Goal: Task Accomplishment & Management: Use online tool/utility

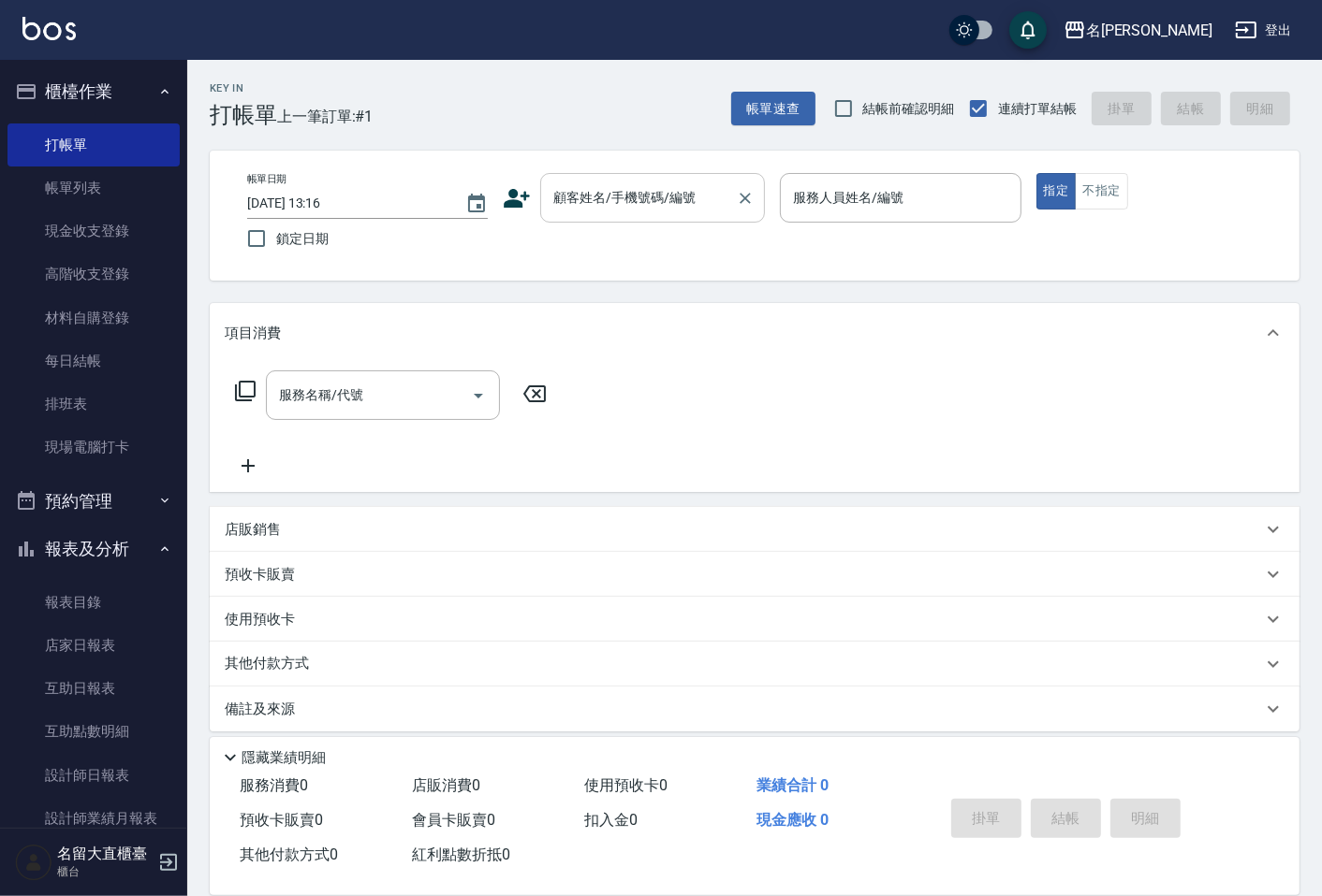
click at [635, 197] on input "顧客姓名/手機號碼/編號" at bounding box center [639, 198] width 179 height 32
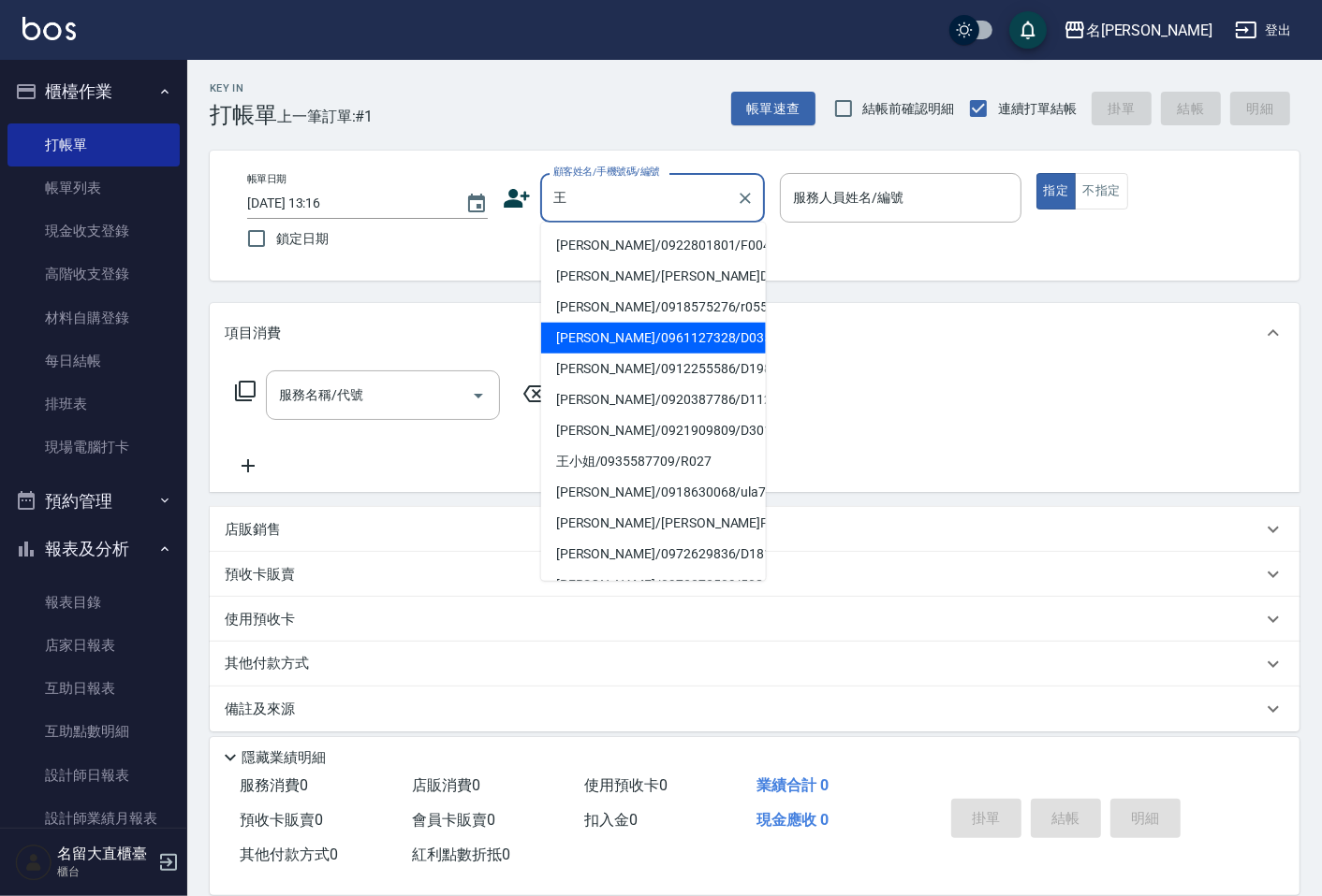
type input "[PERSON_NAME]/0961127328/D035"
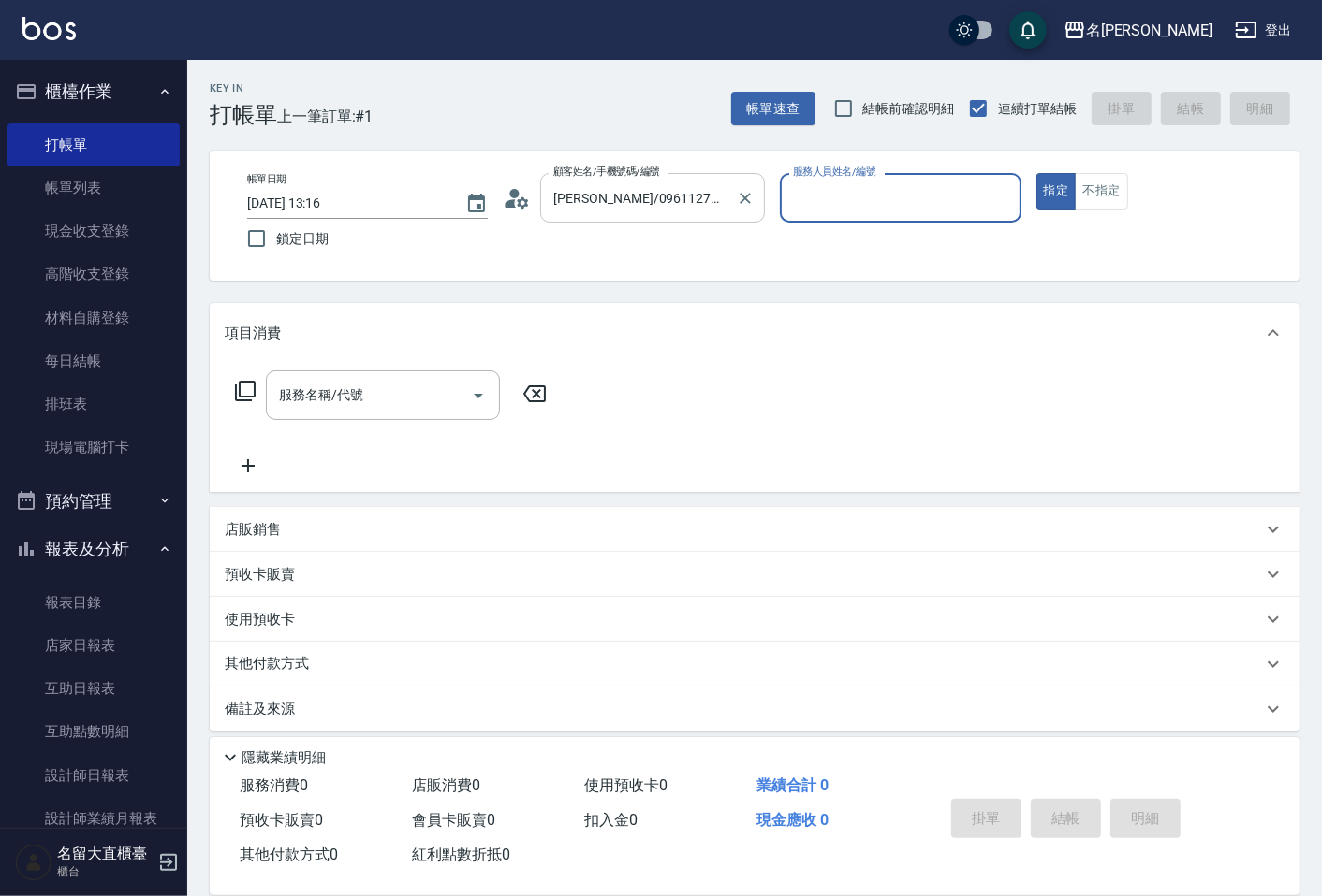
type input "[PERSON_NAME]3"
click at [1037, 173] on button "指定" at bounding box center [1057, 191] width 40 height 36
type button "true"
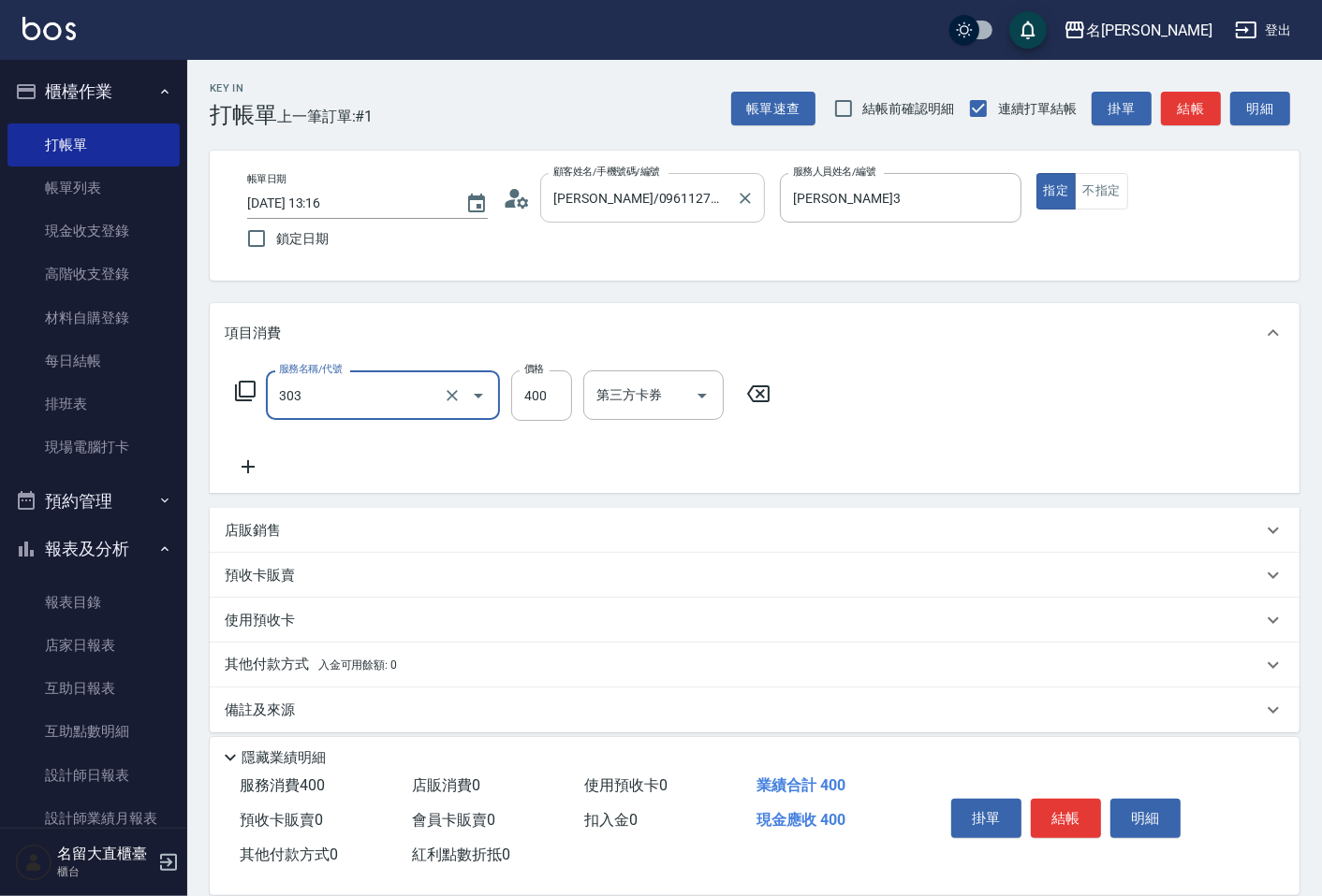
type input "剪髮(C級)(303)"
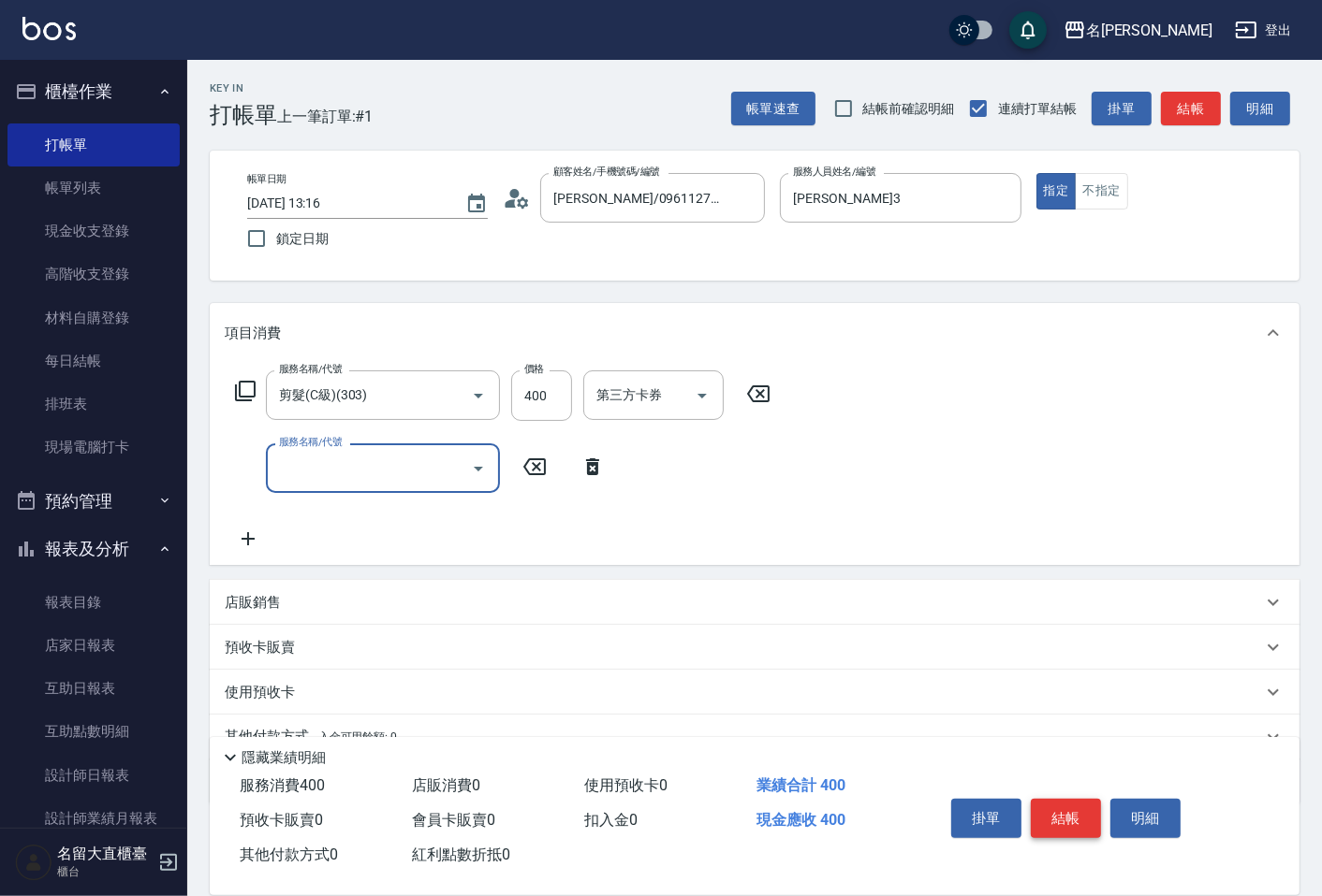
click at [1069, 799] on button "結帳" at bounding box center [1066, 818] width 71 height 39
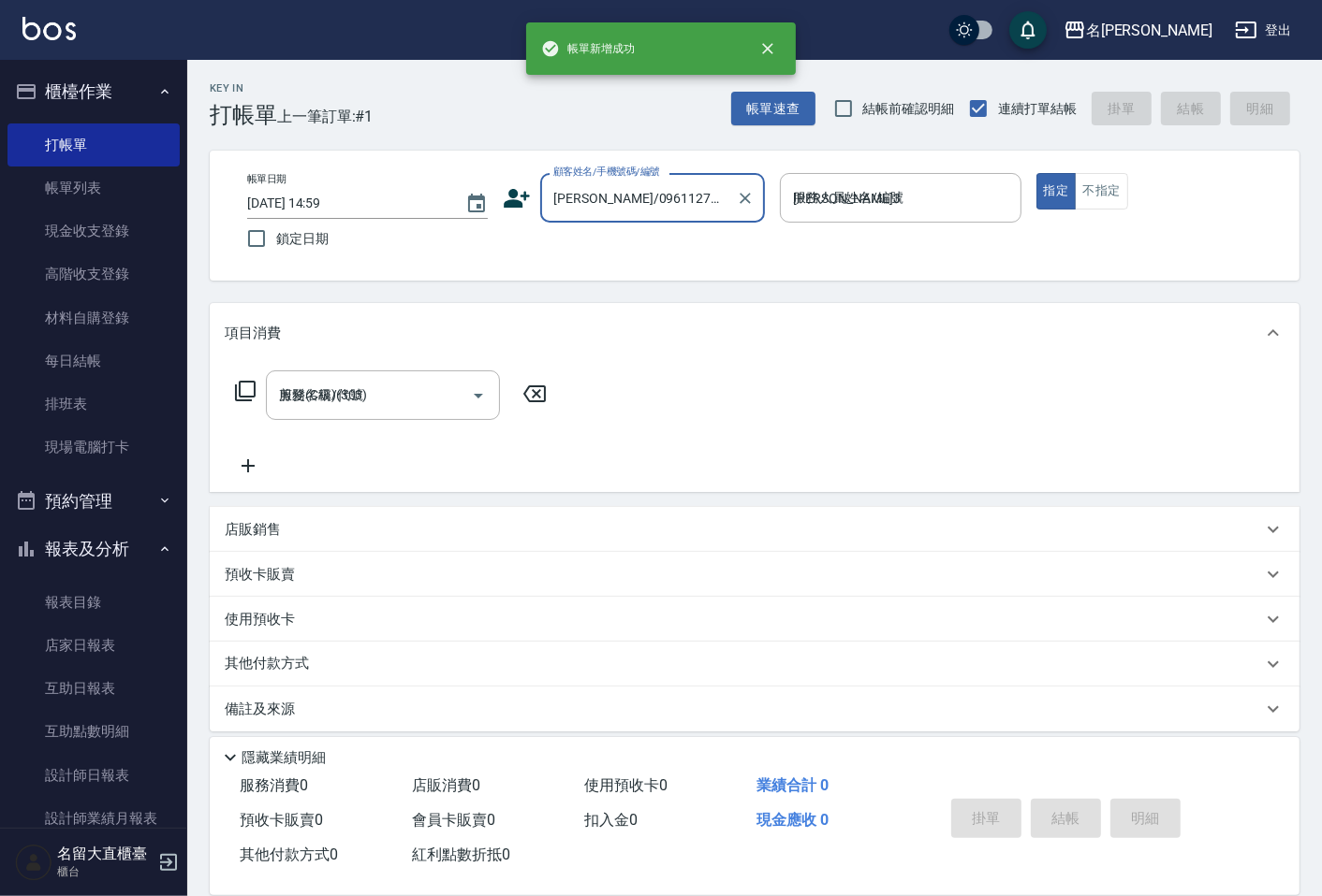
type input "[DATE] 14:59"
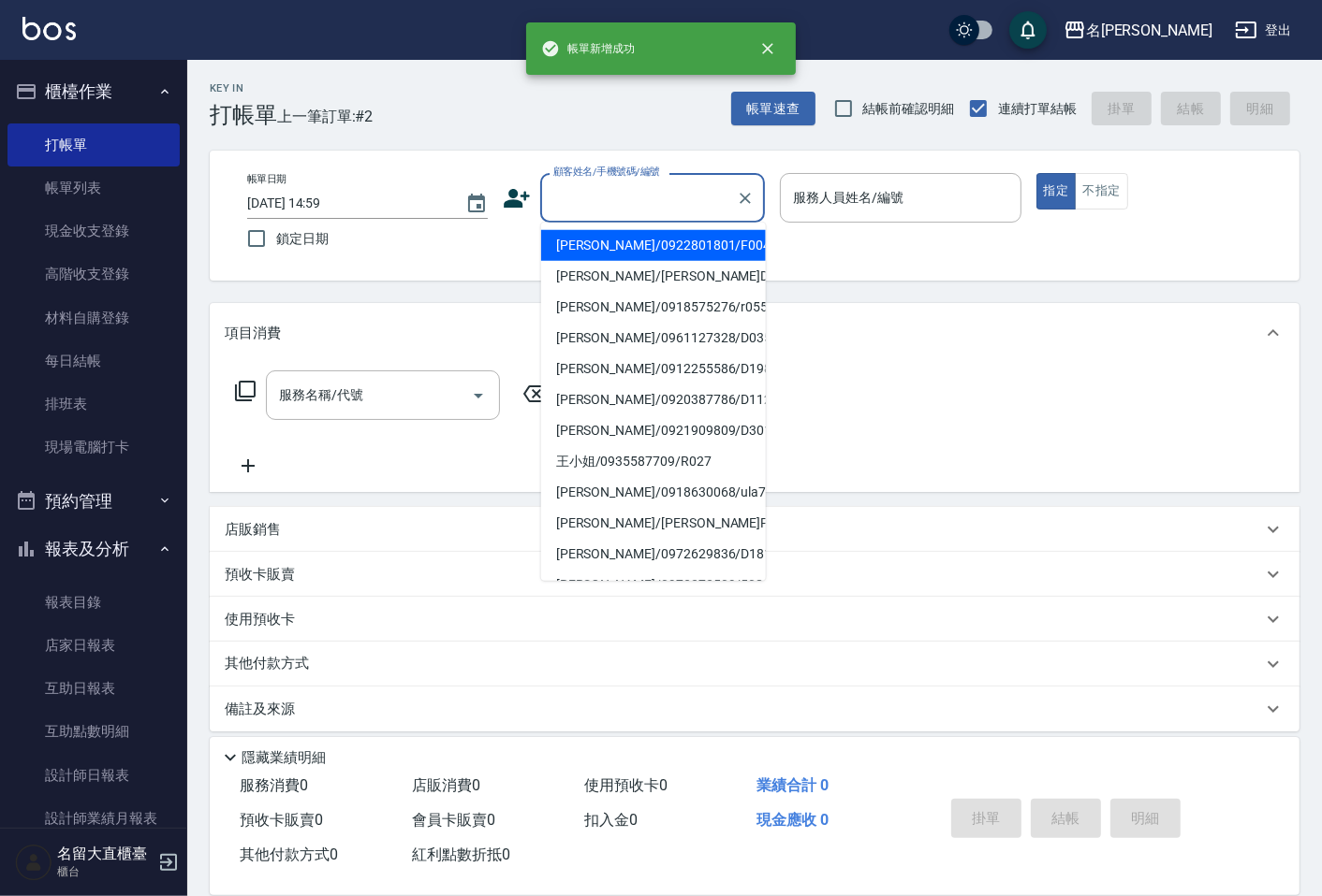
click at [593, 195] on input "顧客姓名/手機號碼/編號" at bounding box center [639, 198] width 179 height 32
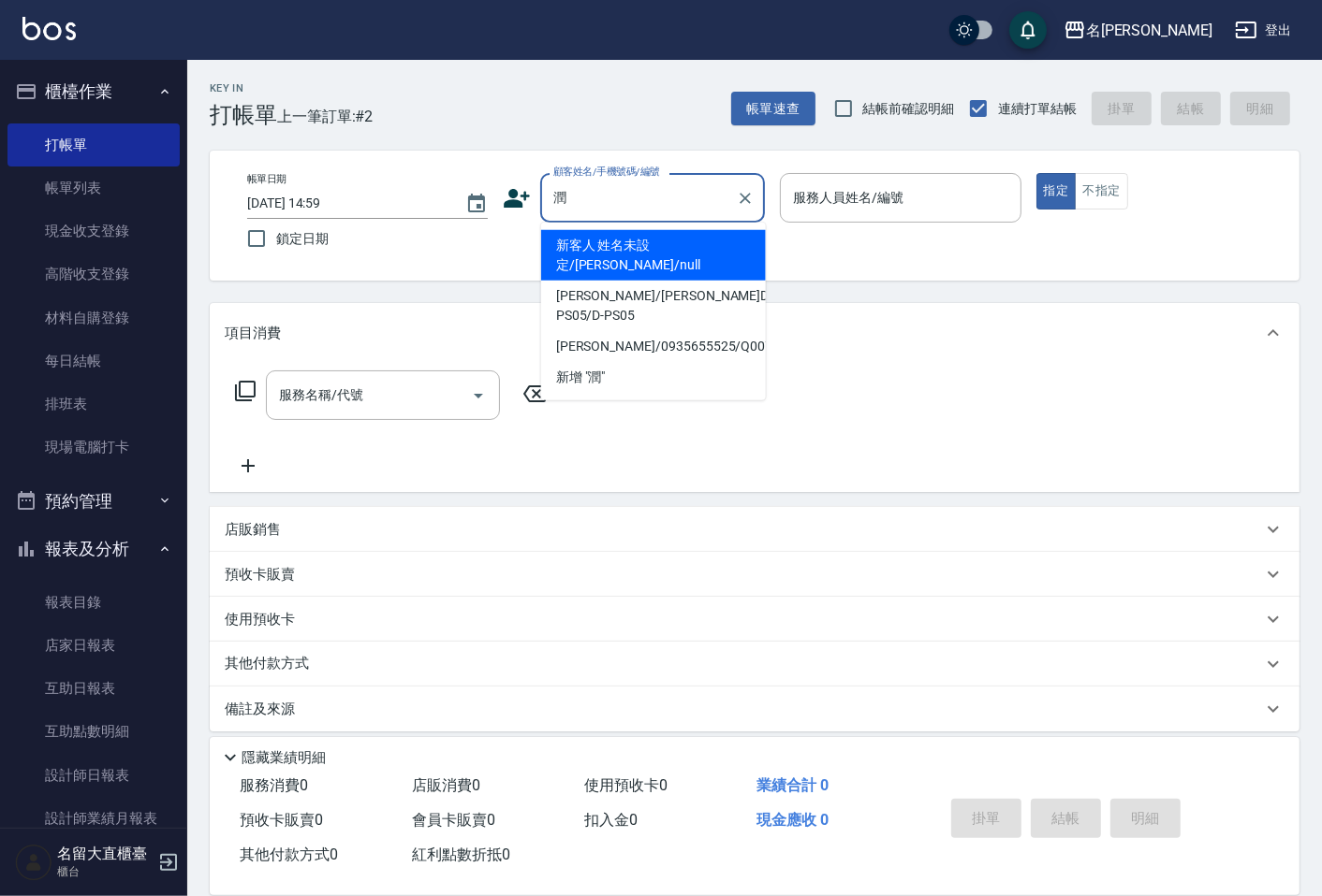
type input "新客人 姓名未設定/[PERSON_NAME]/null"
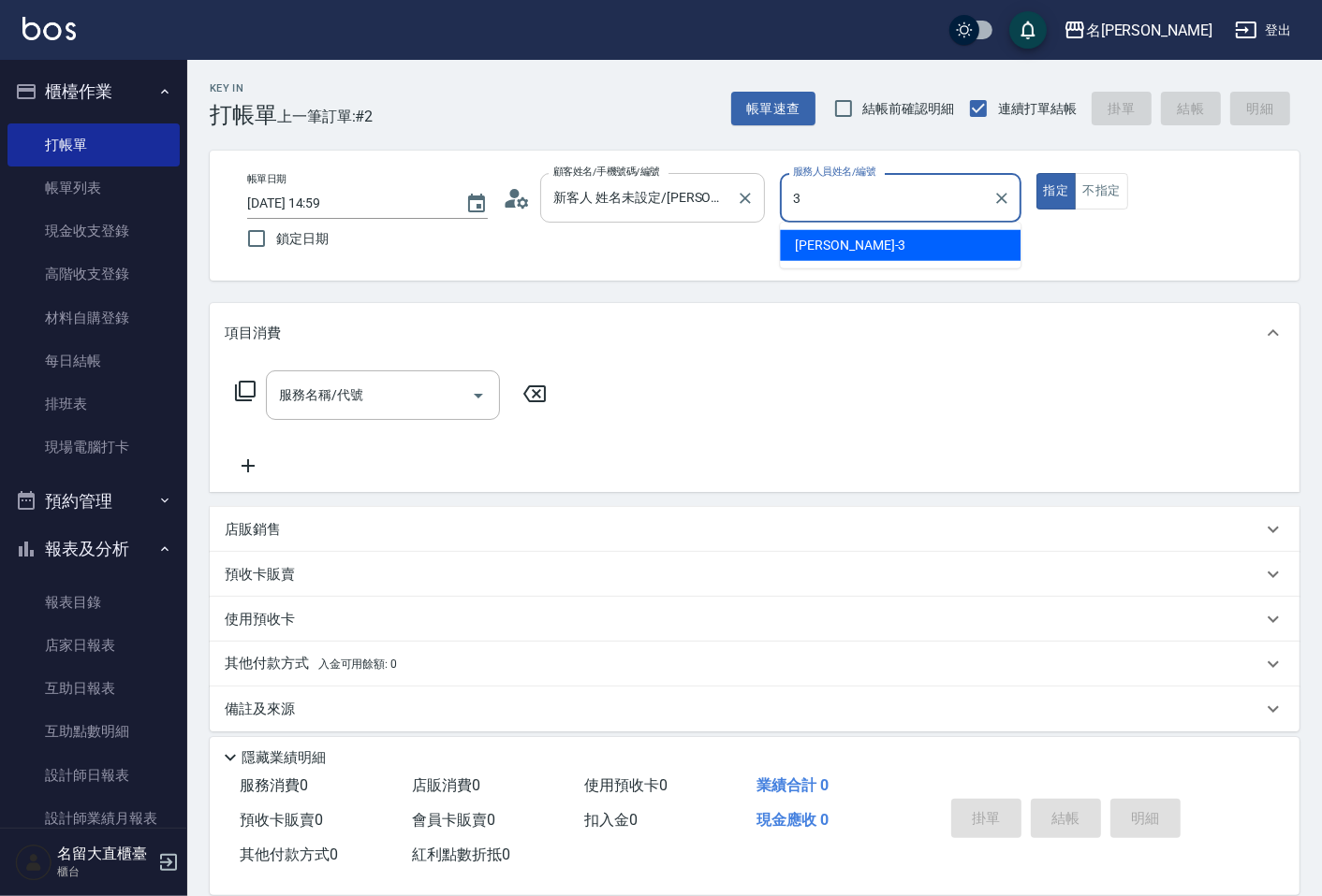
type input "[PERSON_NAME]3"
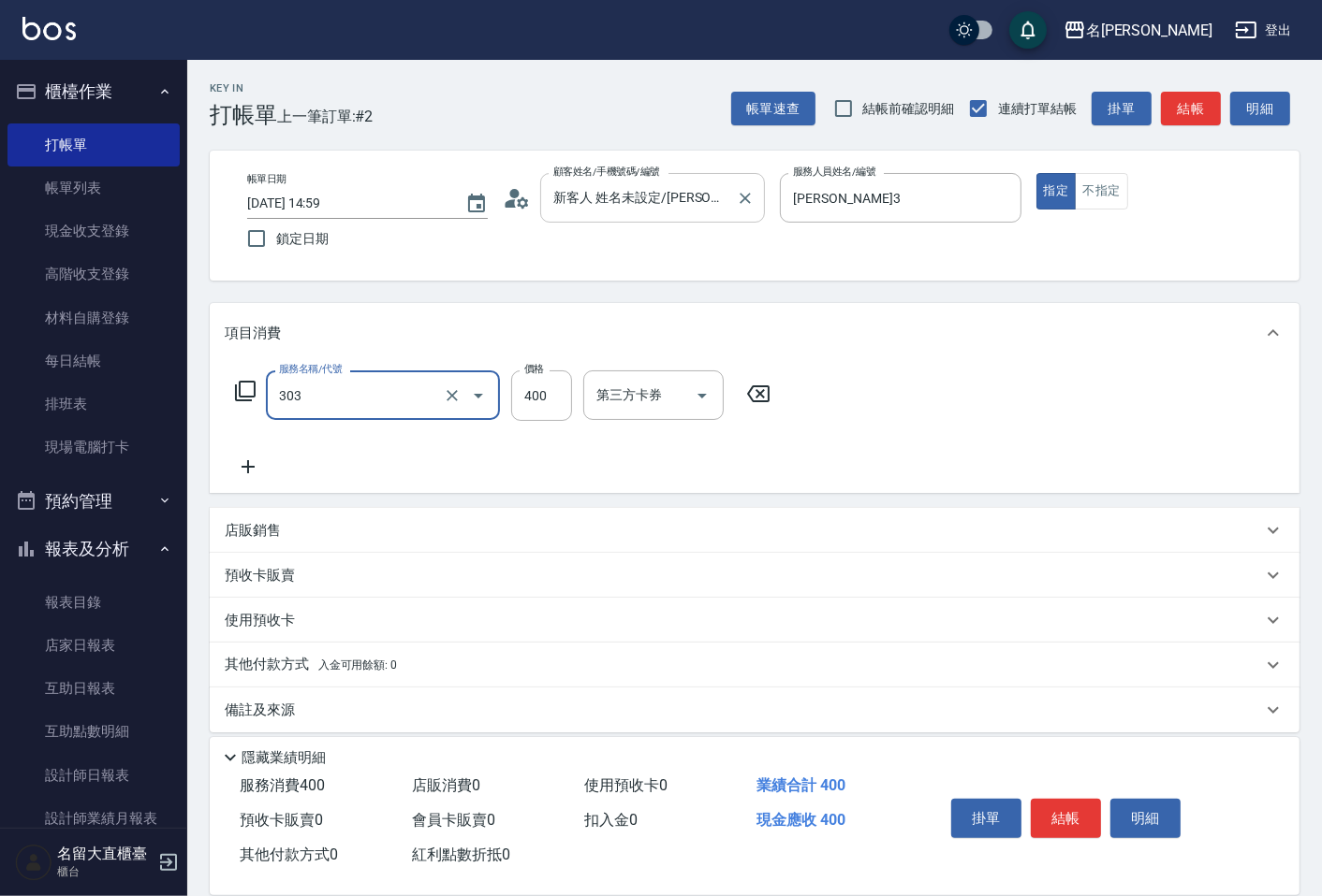
type input "剪髮(C級)(303)"
click at [1180, 115] on button "結帳" at bounding box center [1190, 109] width 60 height 34
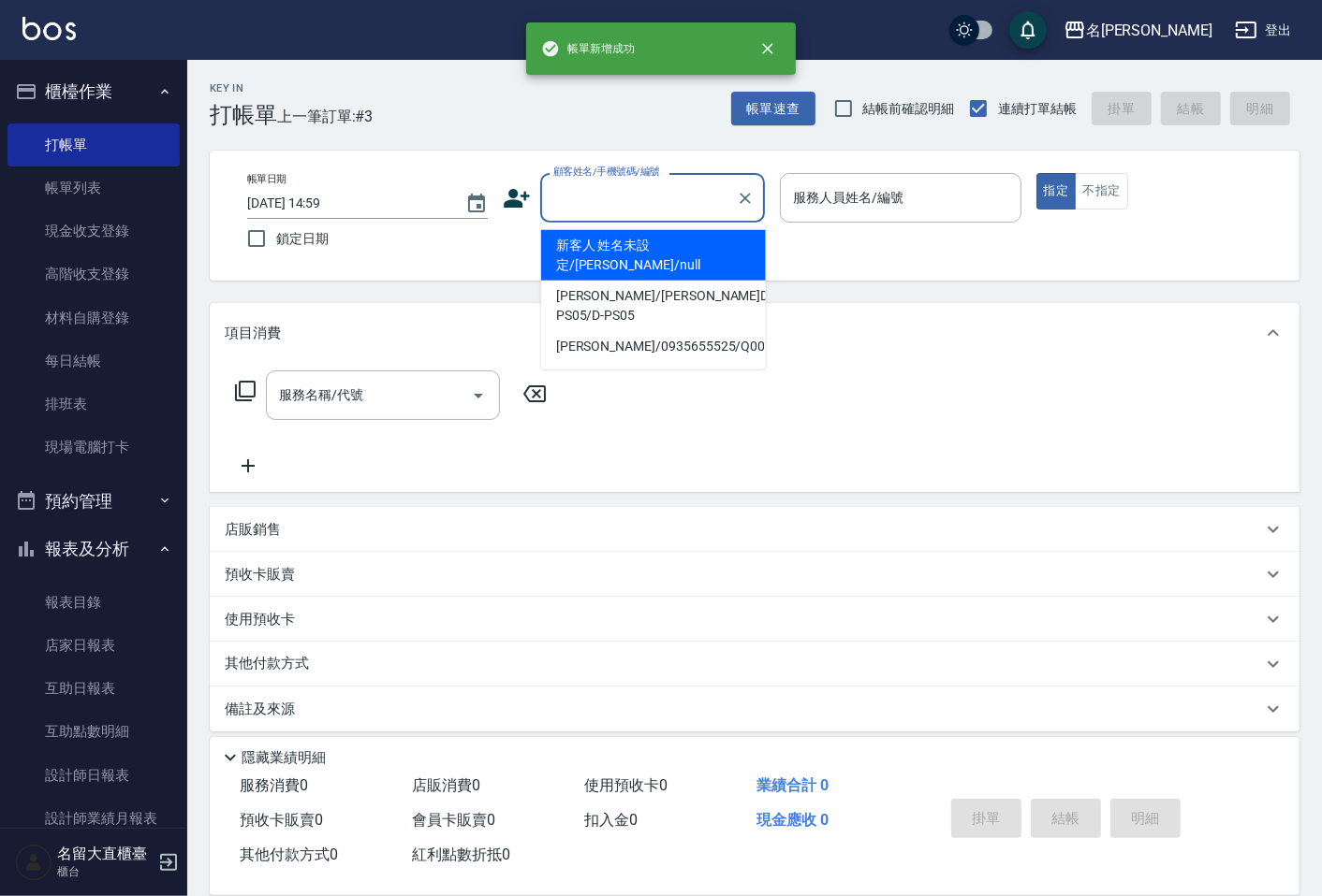
click at [606, 182] on input "顧客姓名/手機號碼/編號" at bounding box center [639, 198] width 179 height 32
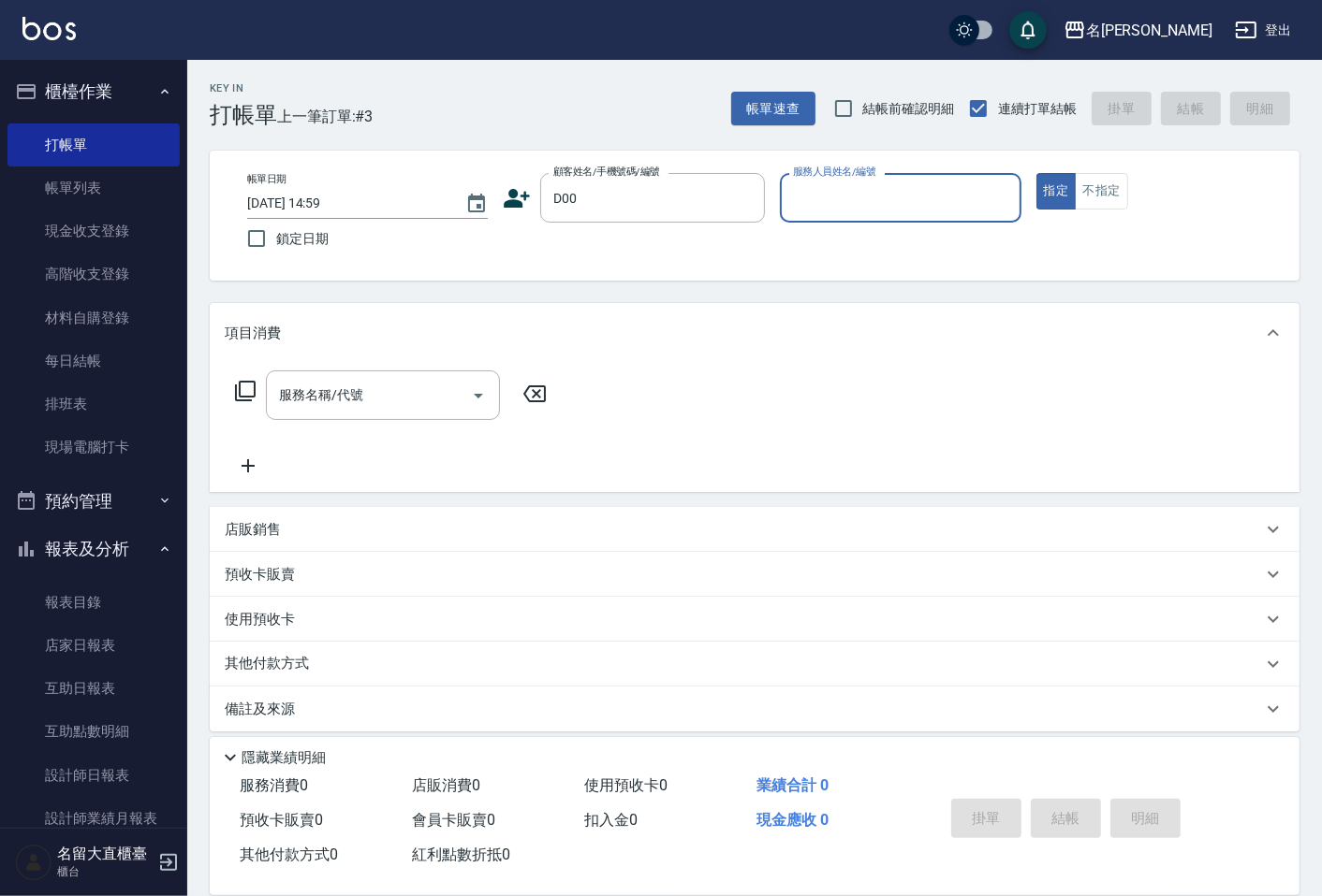
type input "新客人 姓名未設定/D00/null"
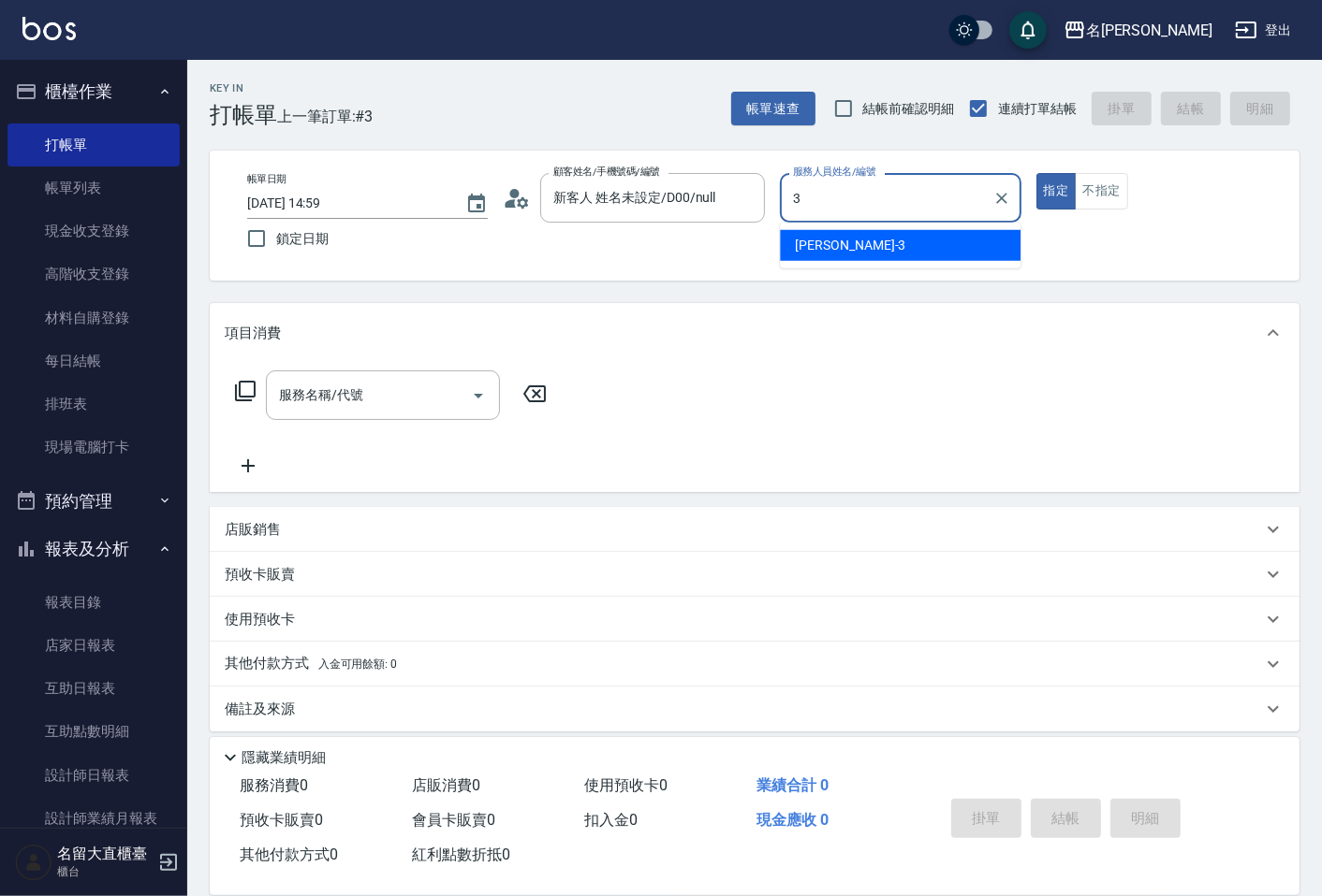
type input "[PERSON_NAME]3"
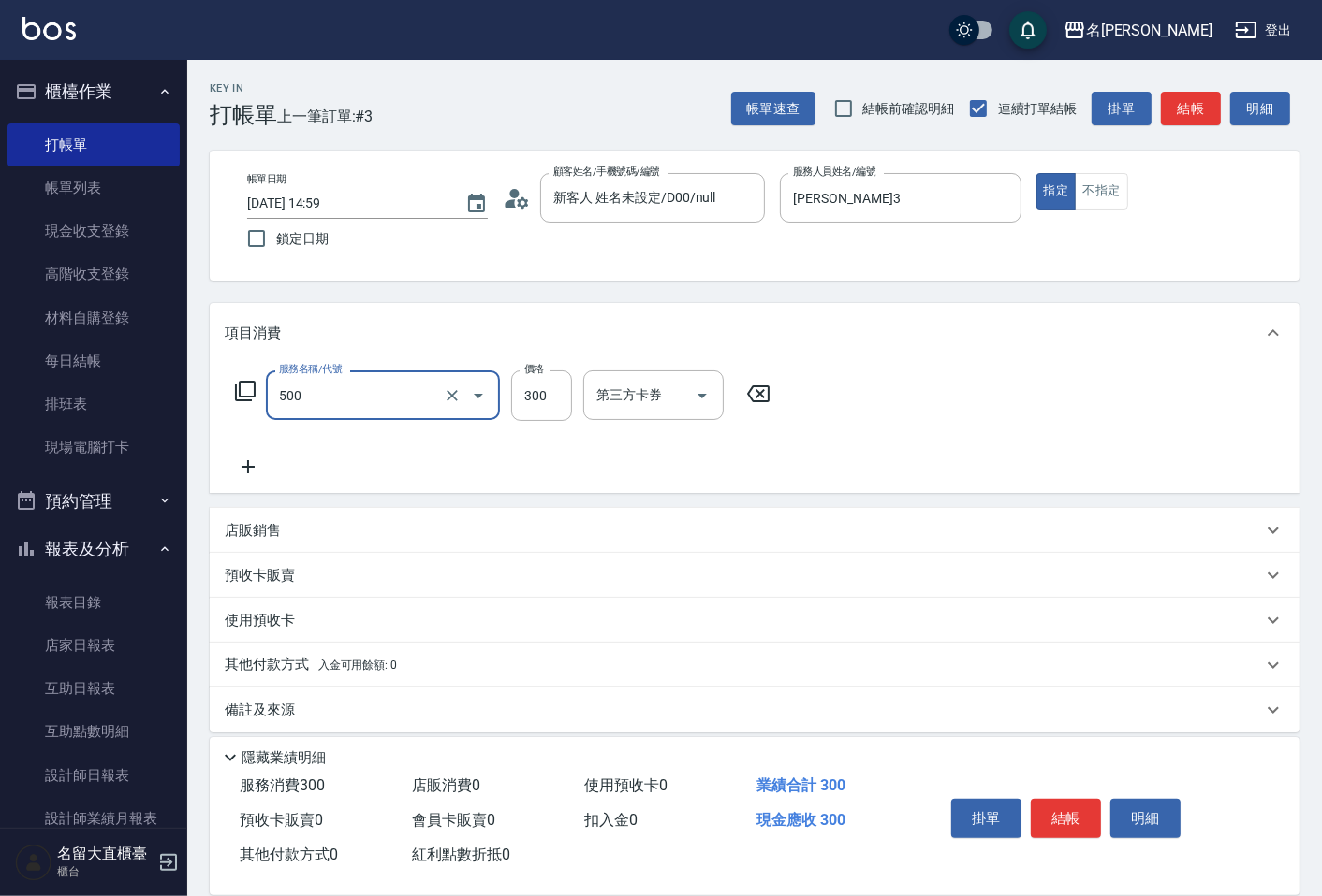
type input "洗髮(500)"
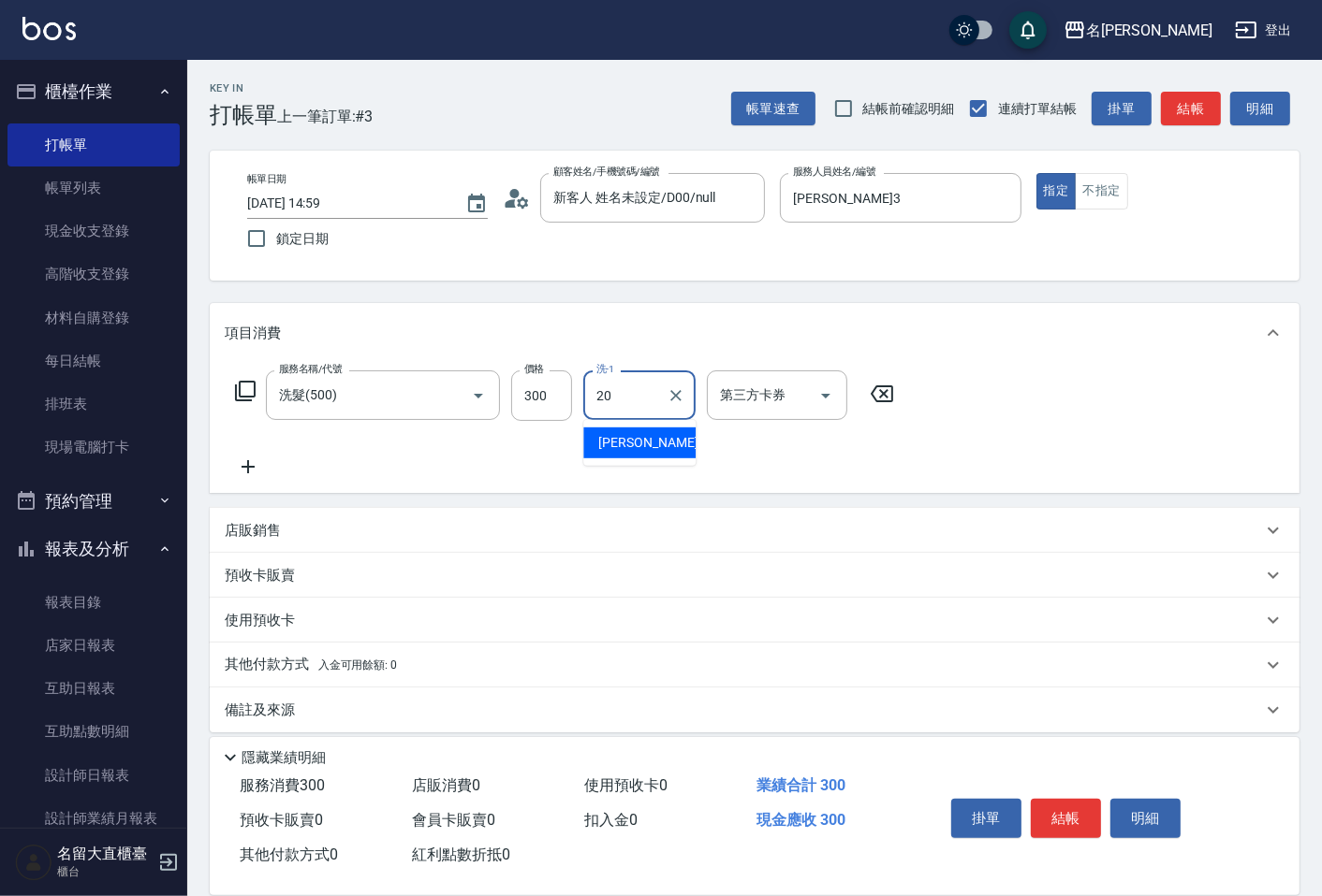
type input "詩雅-20"
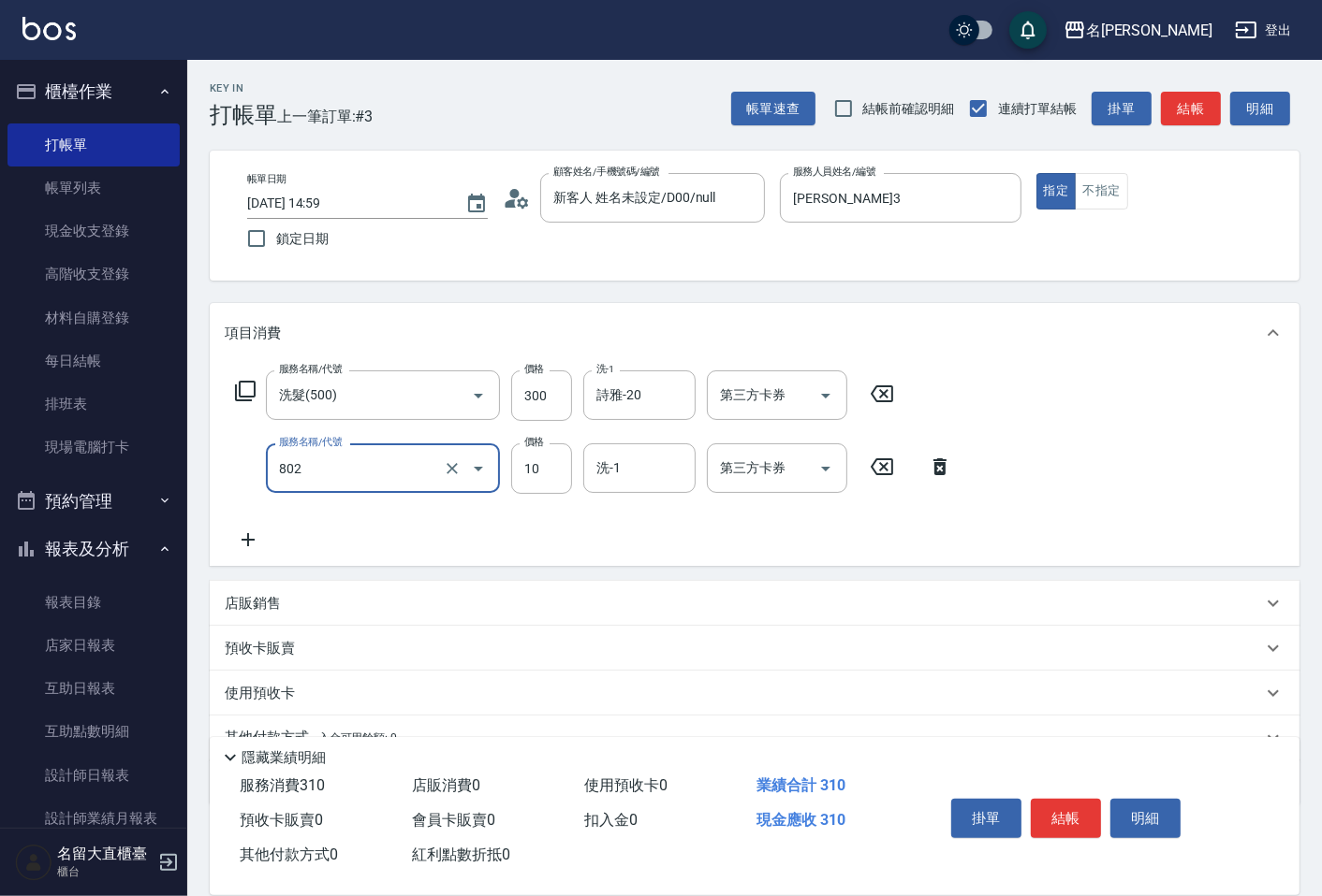
type input "[PERSON_NAME](802)"
type input "20"
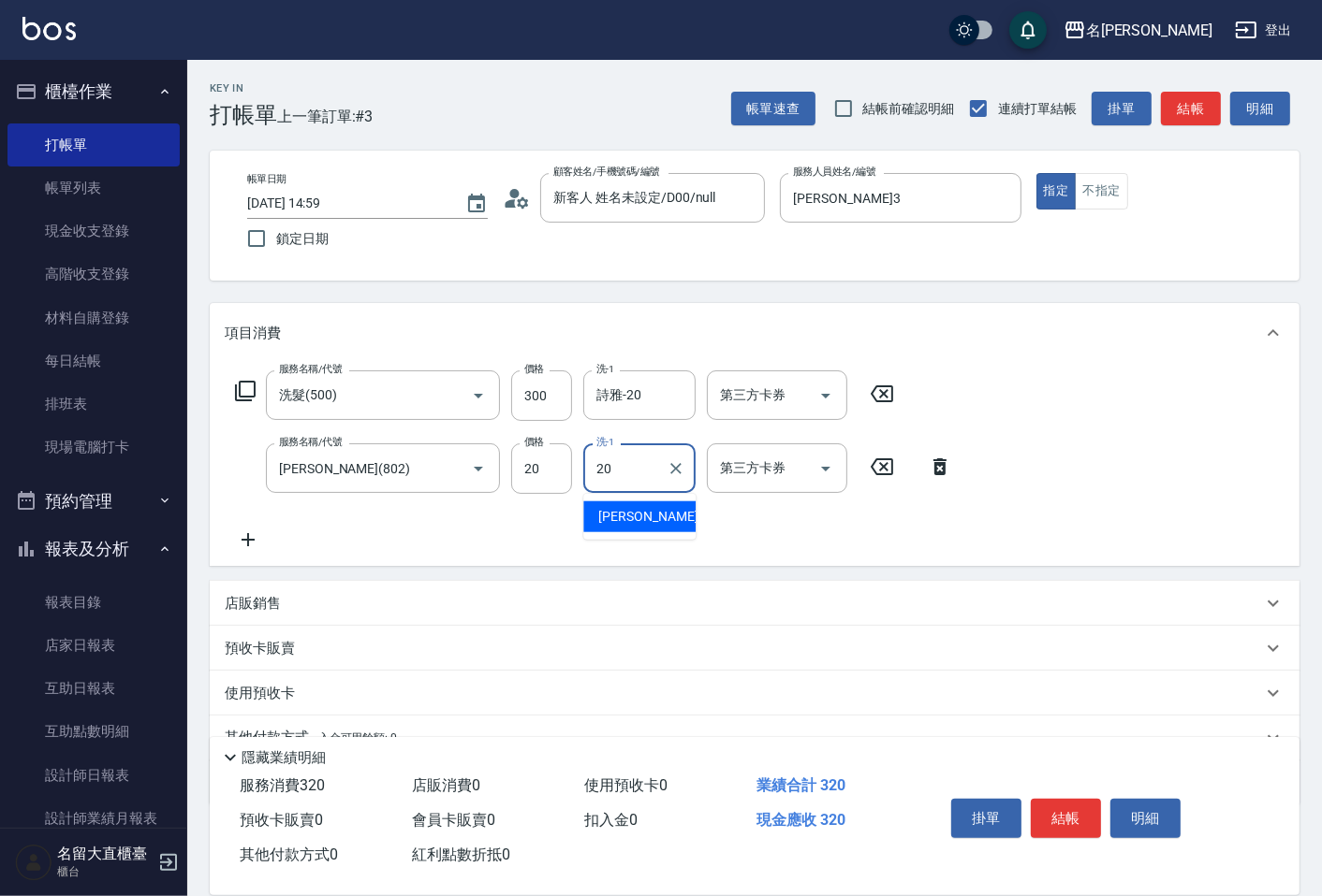
type input "詩雅-20"
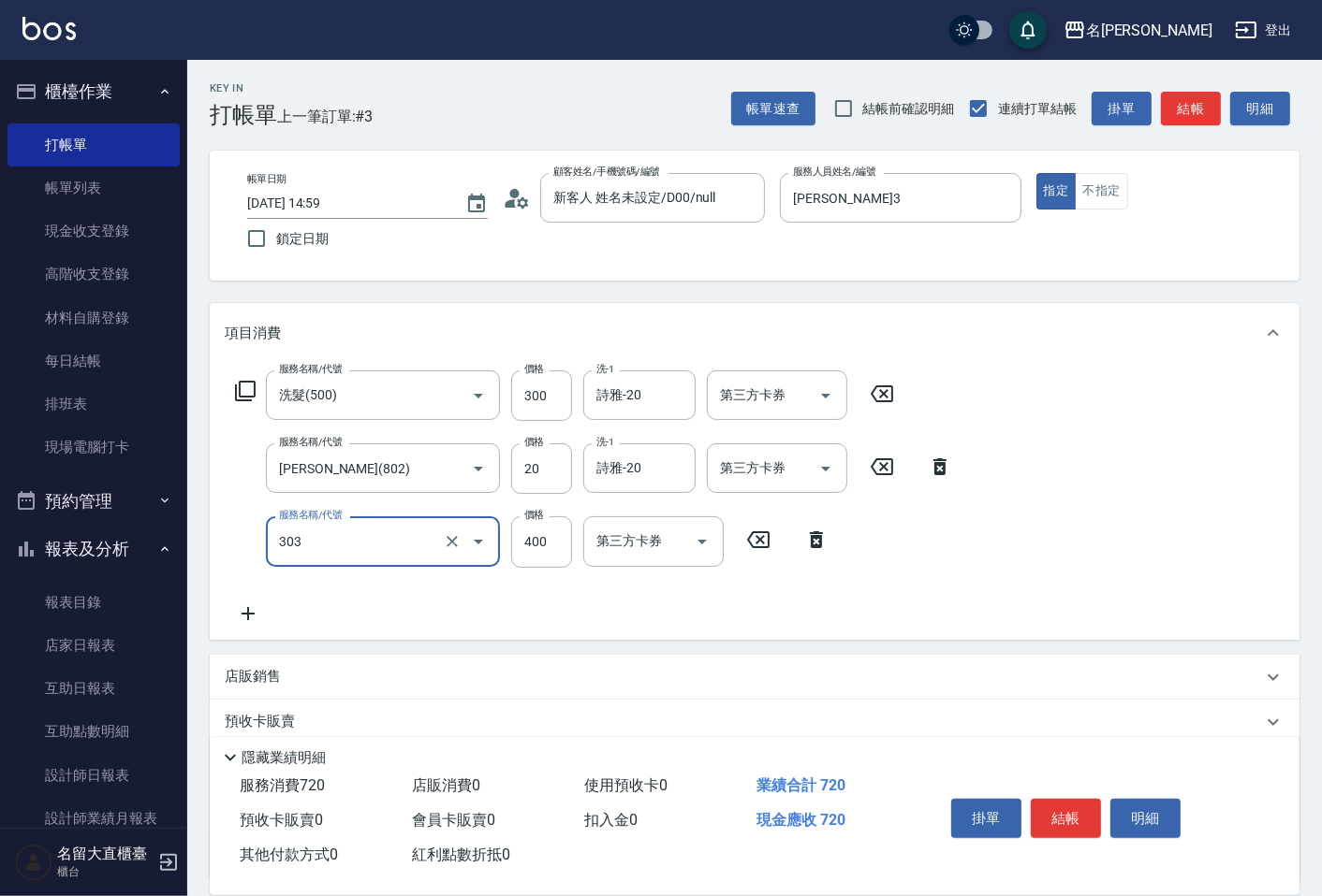
type input "剪髮(C級)(303)"
type input "350"
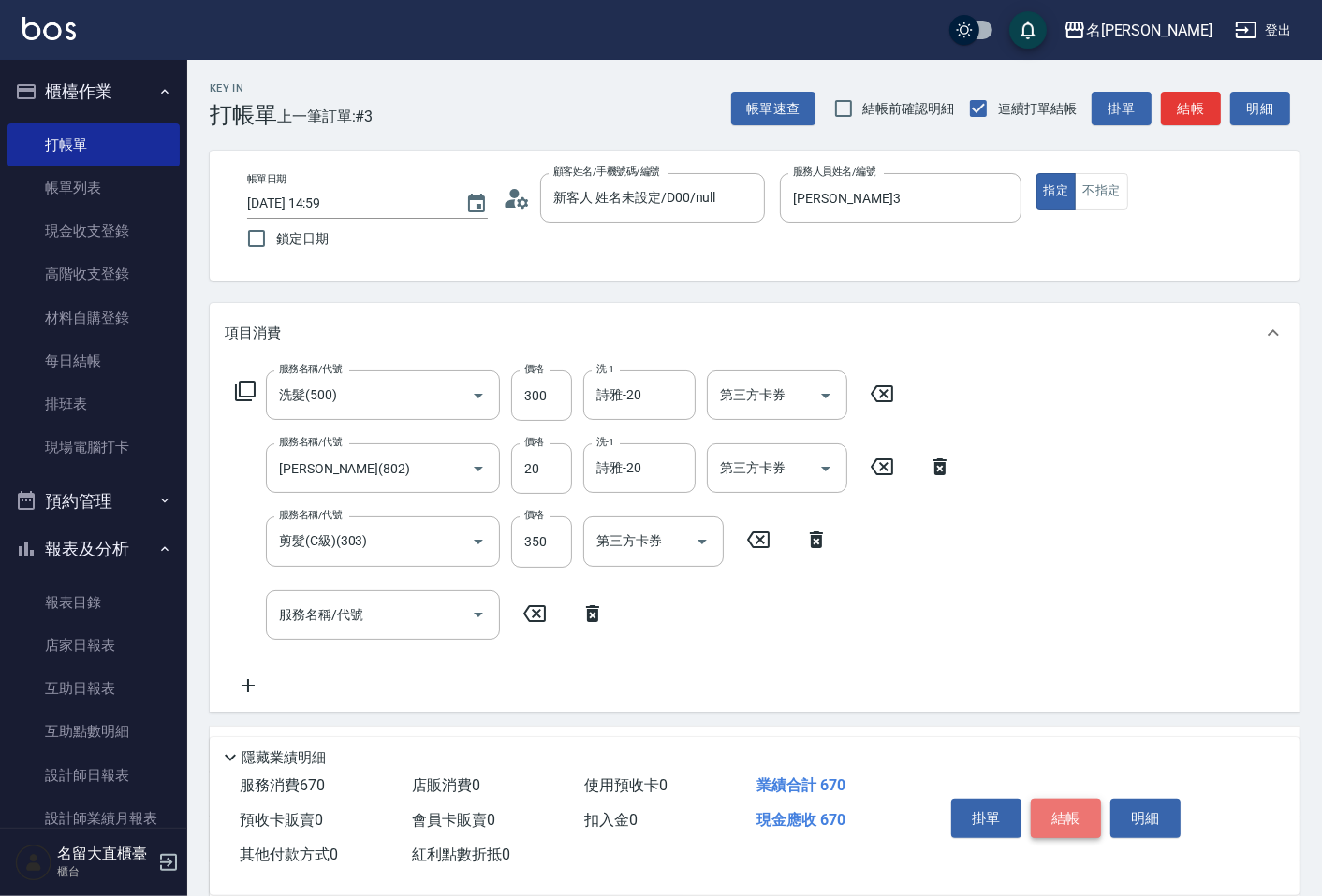
click at [1077, 808] on button "結帳" at bounding box center [1066, 818] width 71 height 39
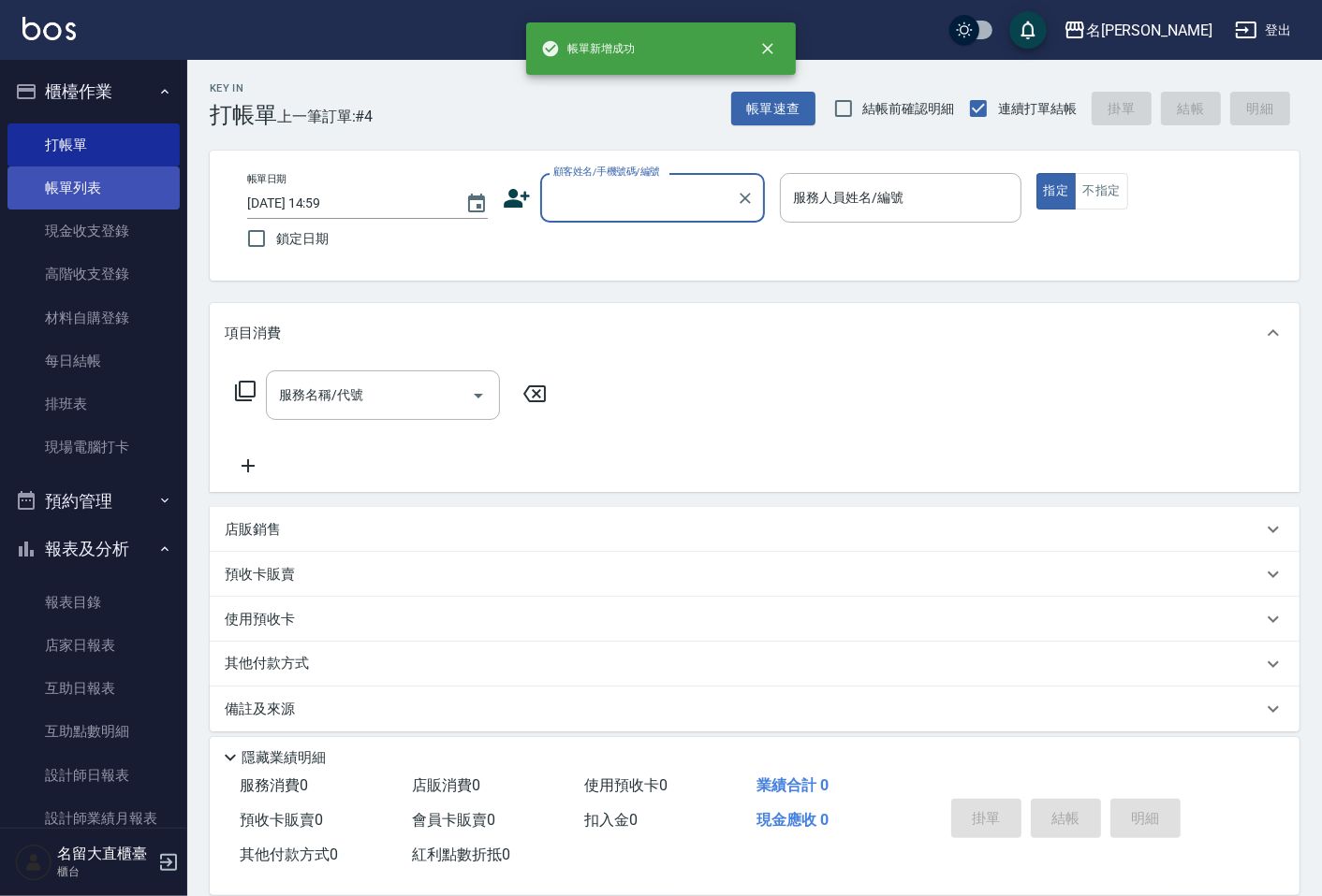
click at [81, 192] on link "帳單列表" at bounding box center [94, 188] width 172 height 43
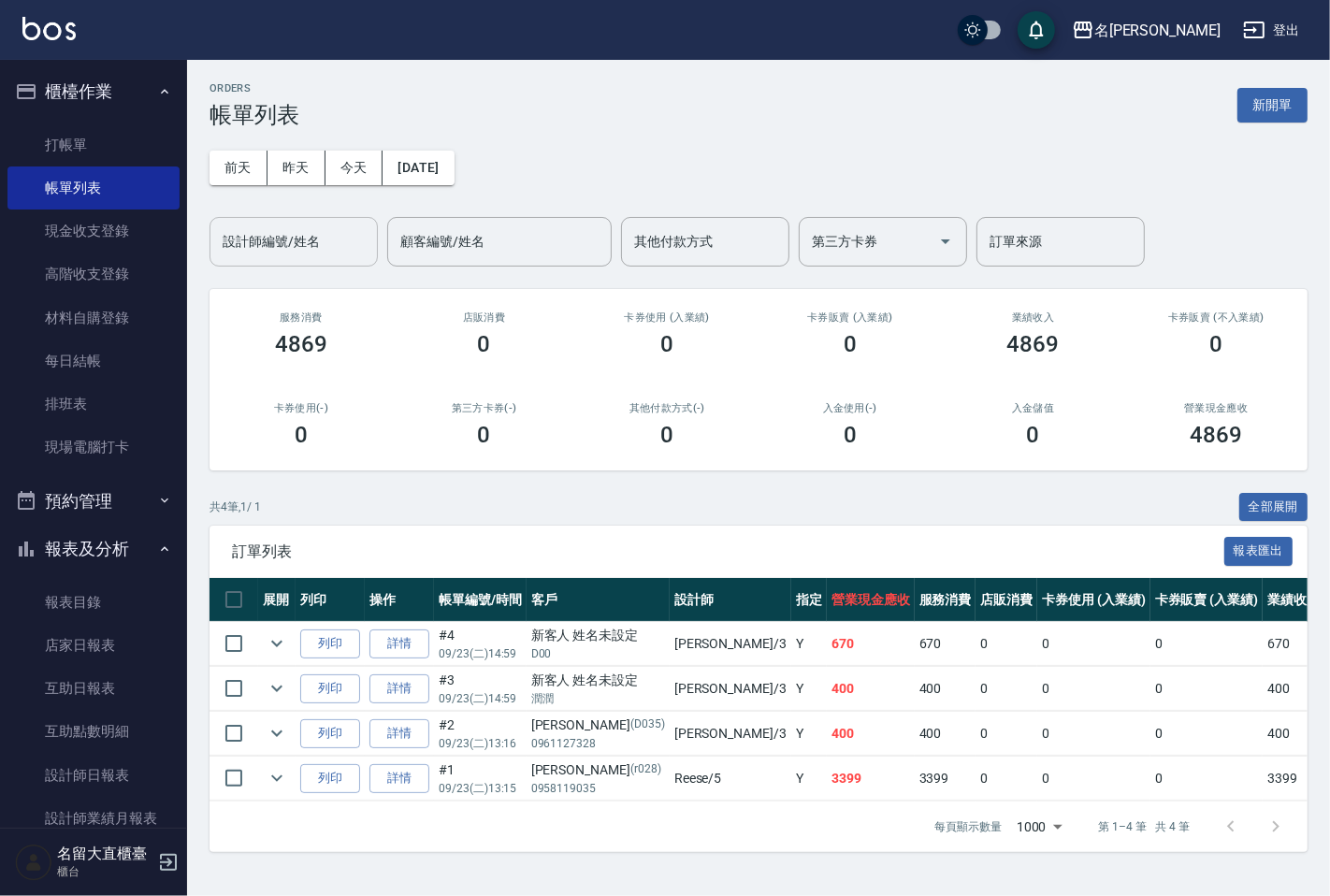
click at [307, 240] on input "設計師編號/姓名" at bounding box center [293, 241] width 152 height 32
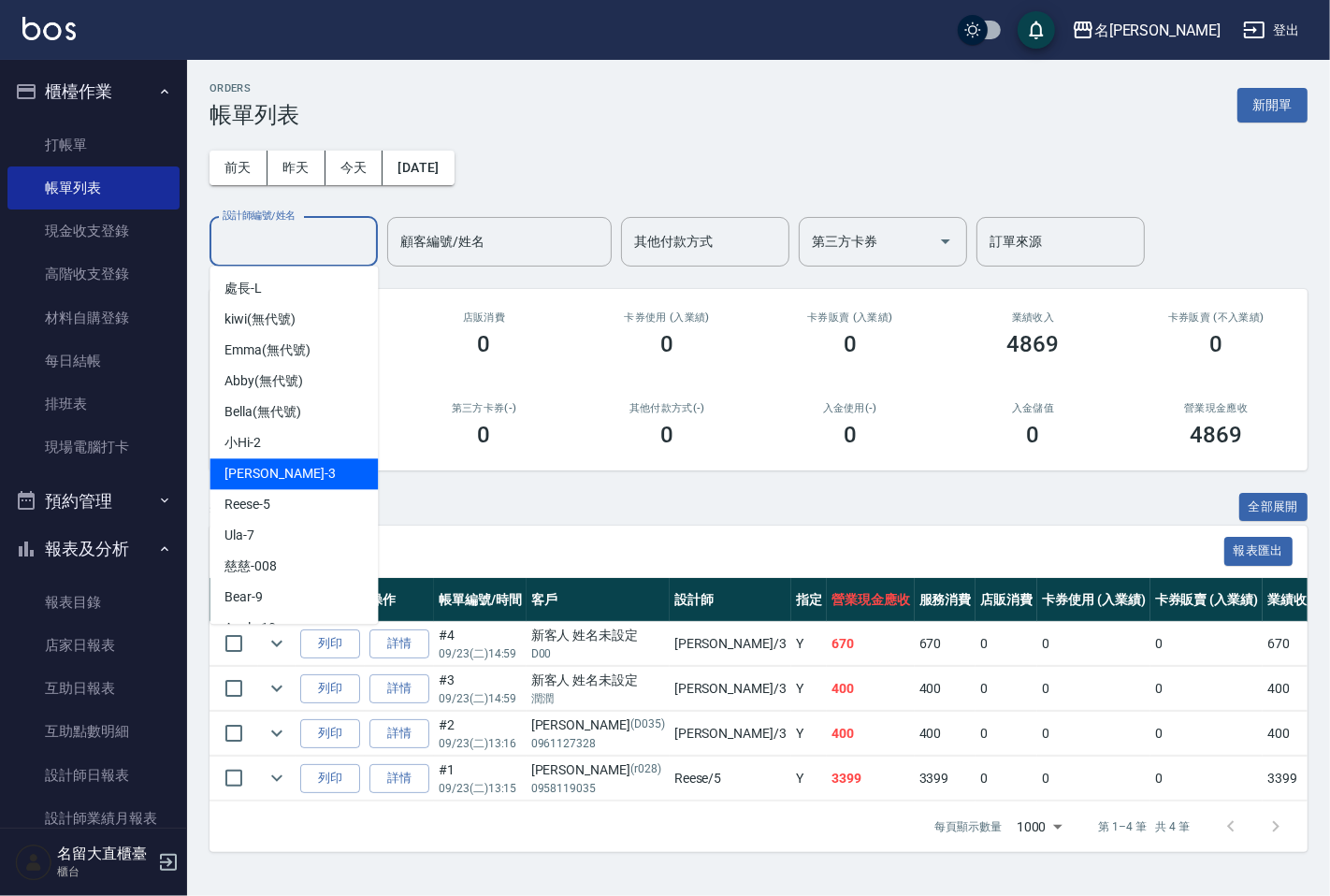
click at [253, 469] on span "[PERSON_NAME]3" at bounding box center [280, 473] width 111 height 20
type input "[PERSON_NAME]3"
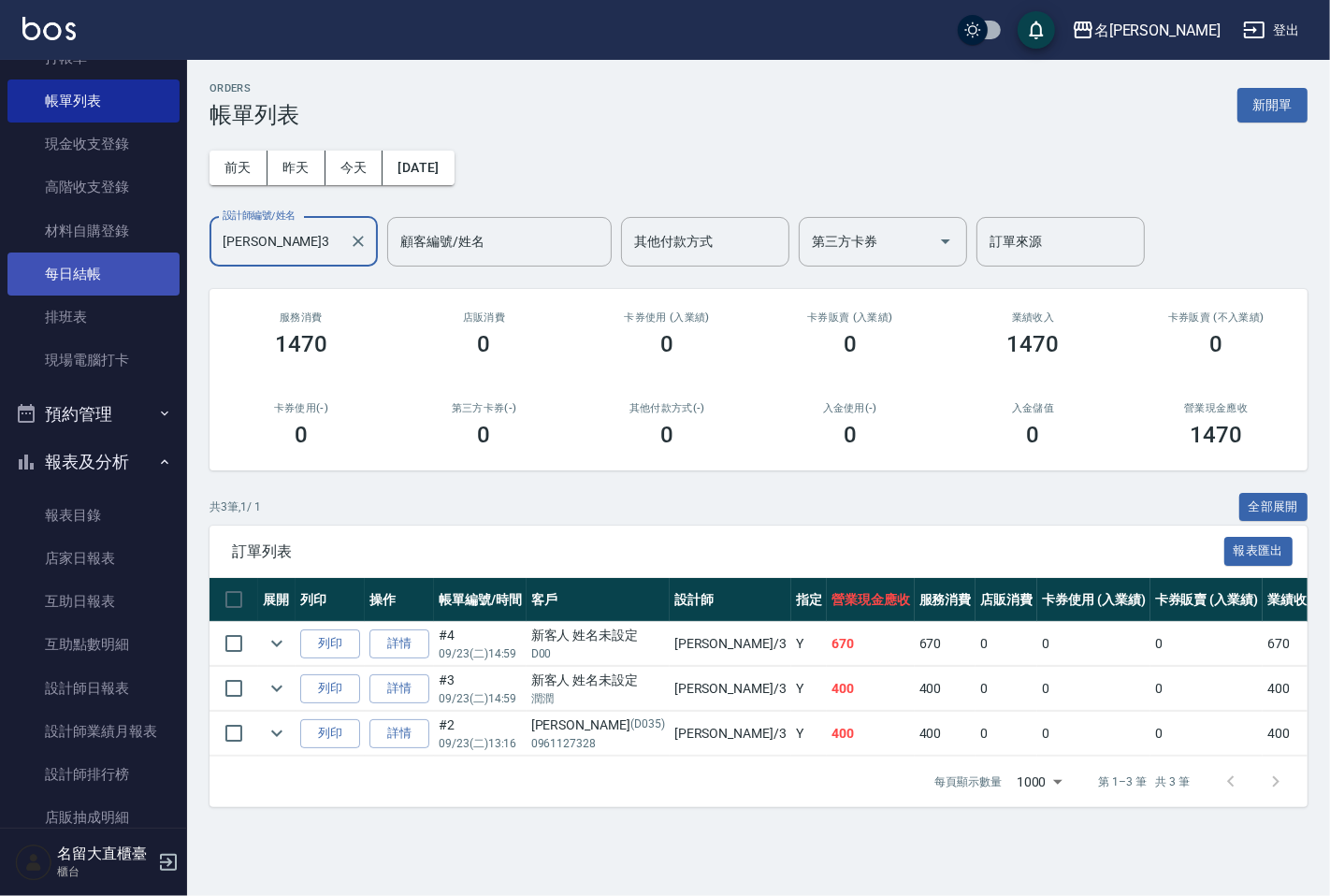
scroll to position [208, 0]
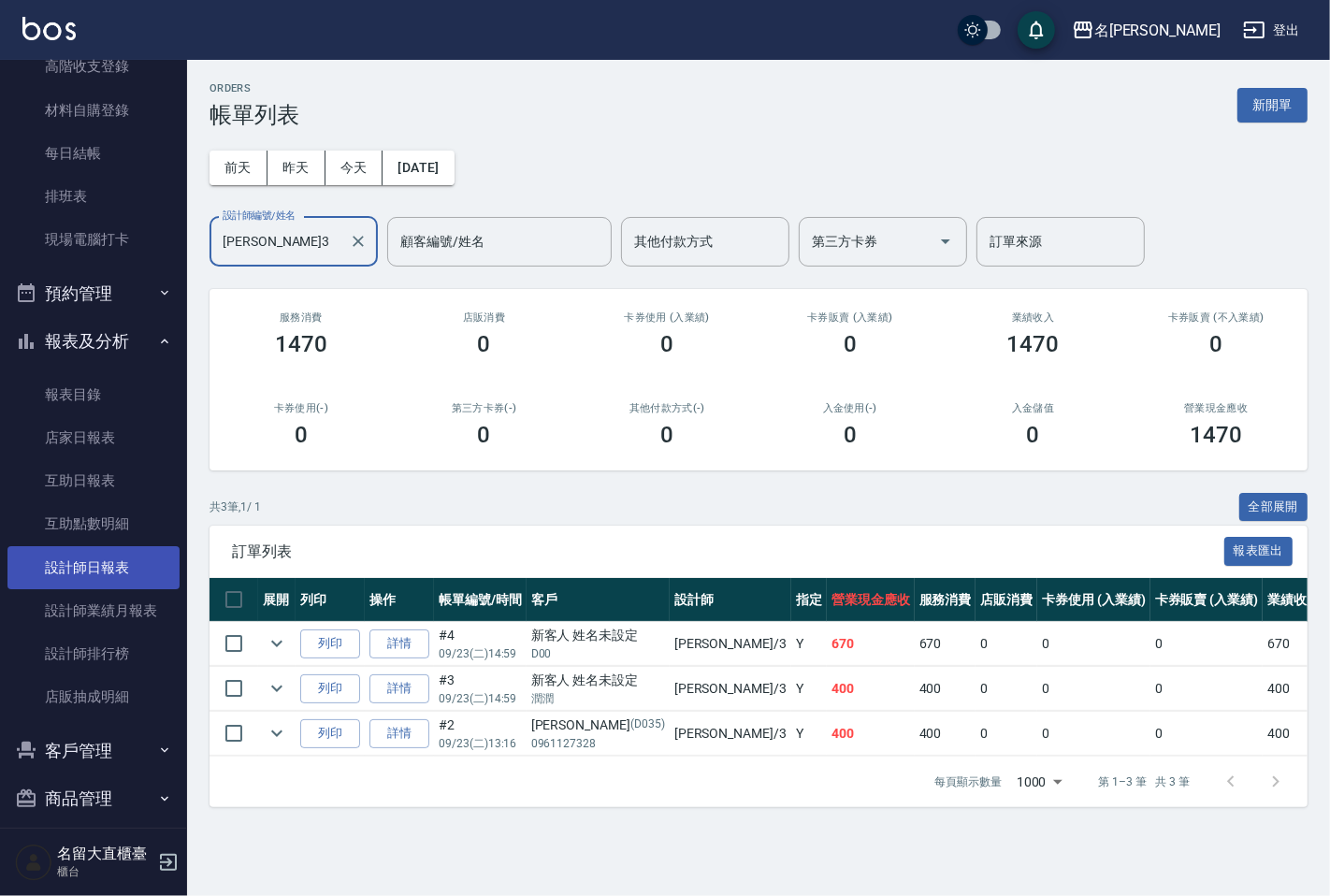
click at [80, 581] on link "設計師日報表" at bounding box center [94, 568] width 172 height 43
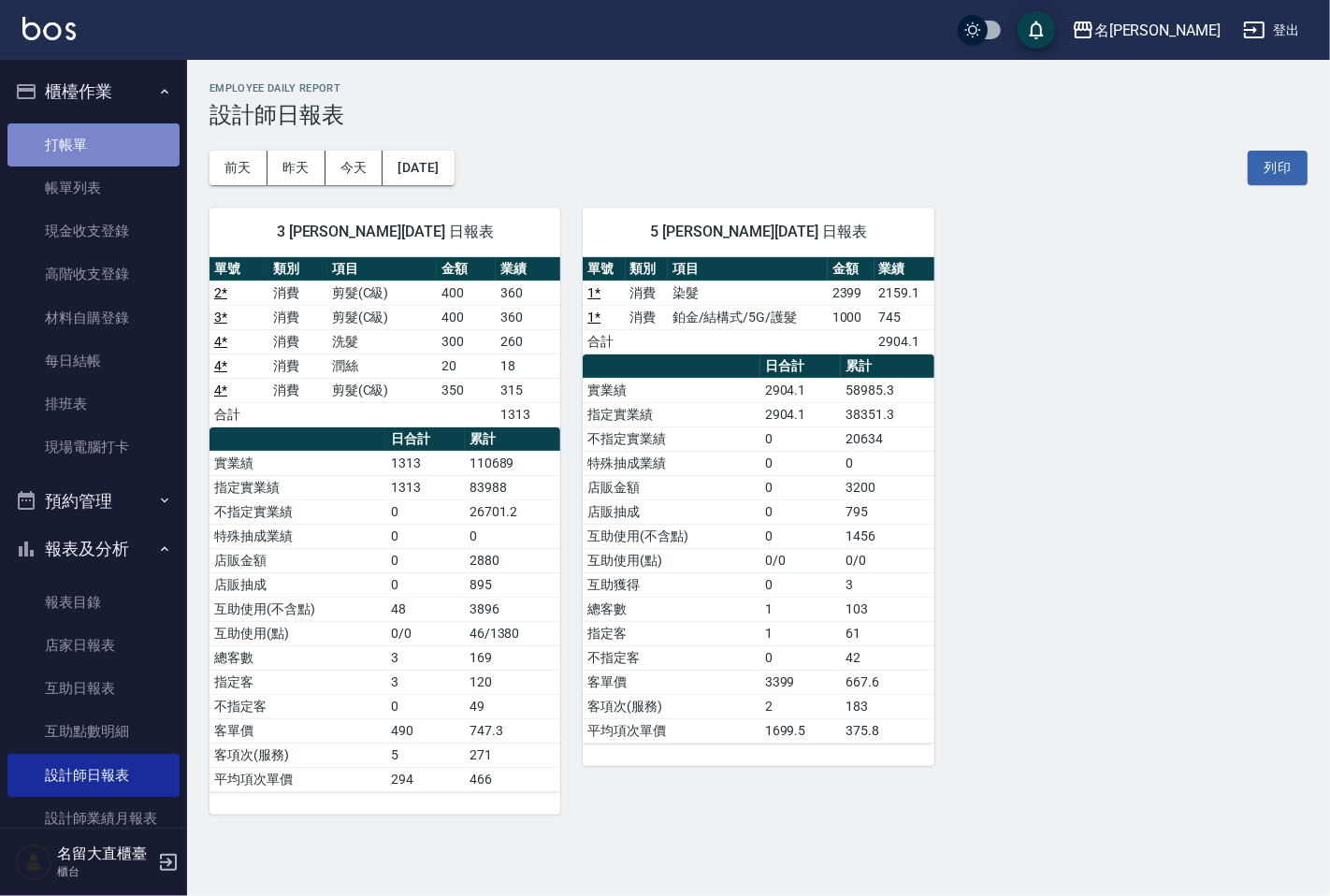
click at [117, 143] on link "打帳單" at bounding box center [94, 144] width 172 height 43
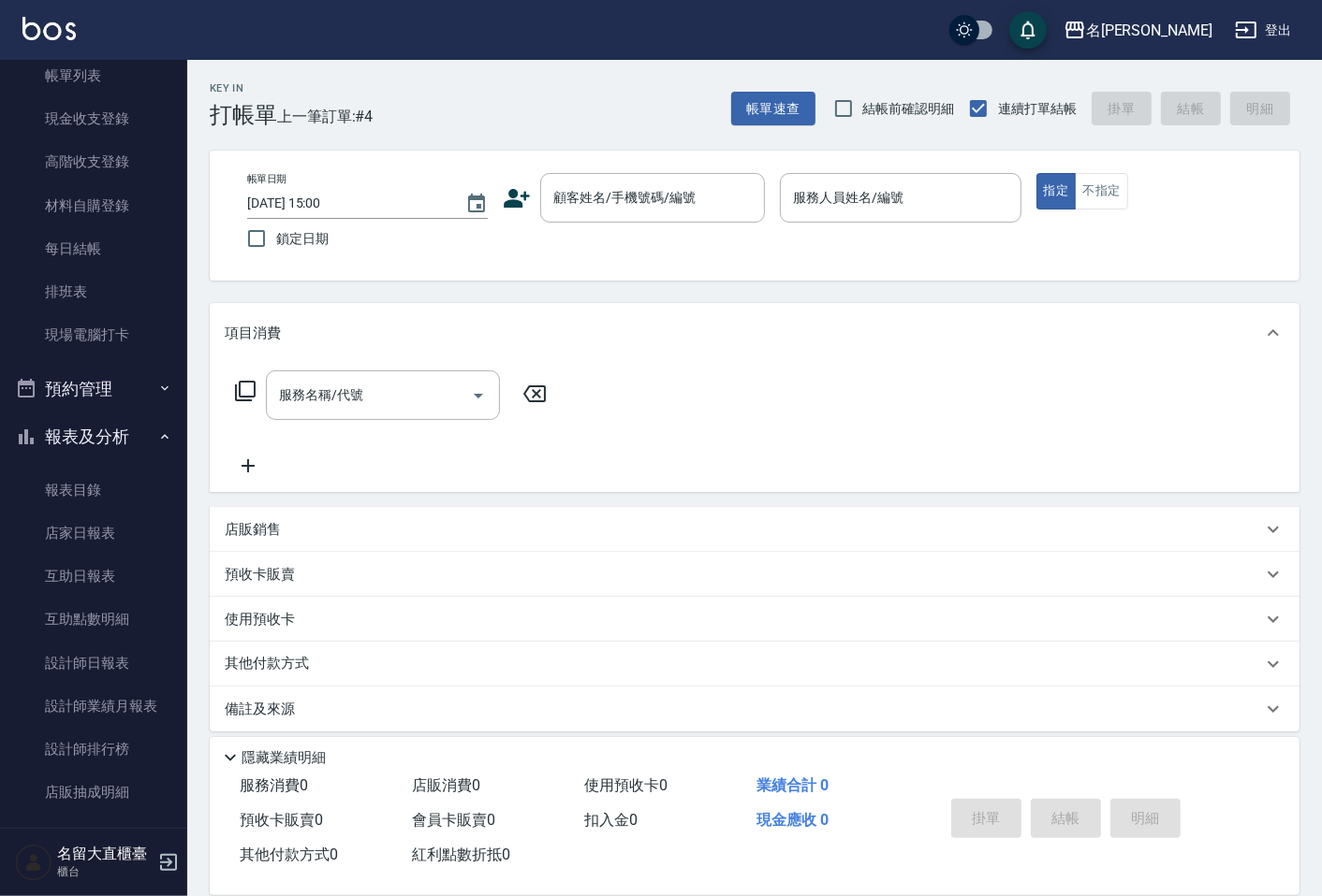
scroll to position [222, 0]
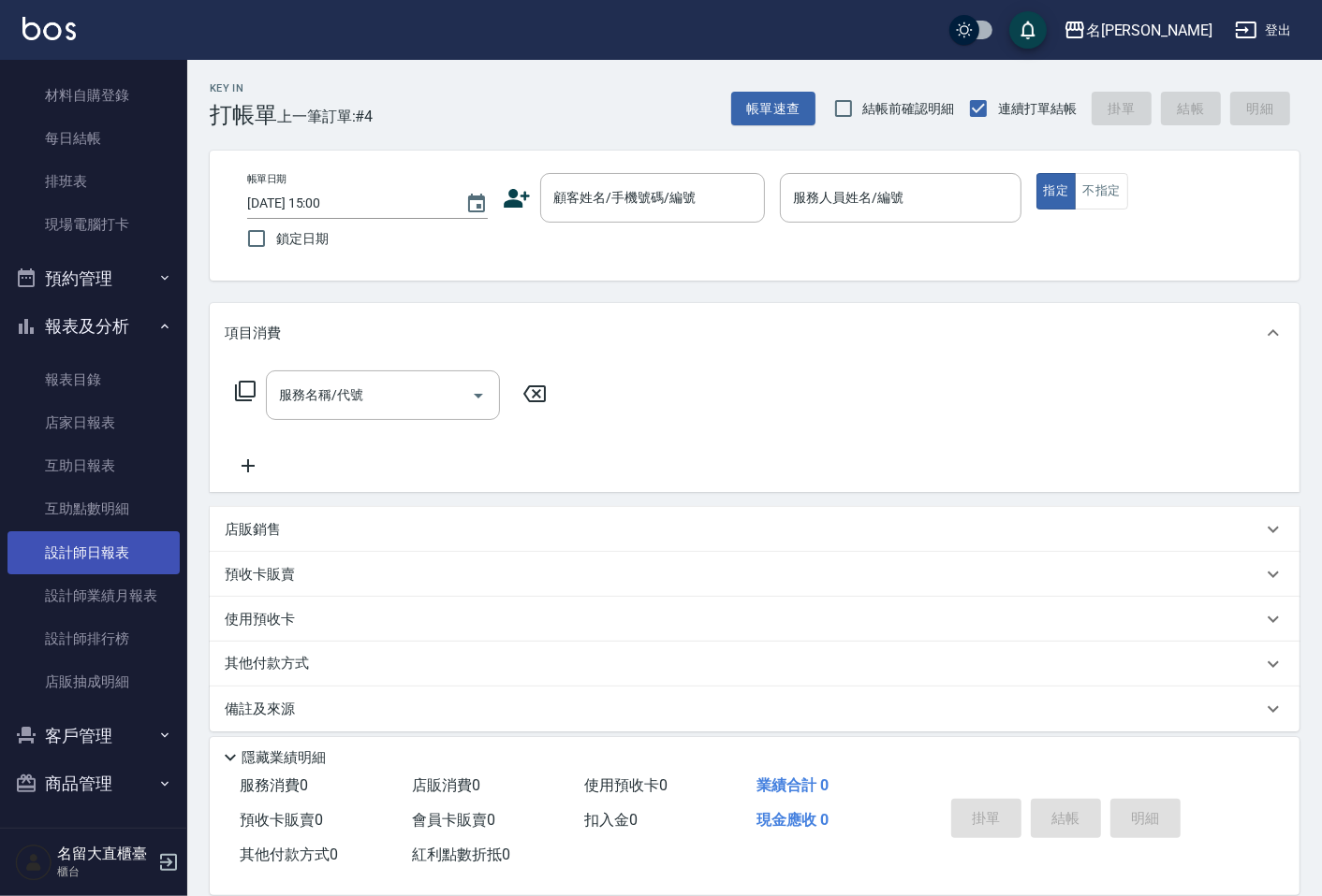
click at [136, 549] on link "設計師日報表" at bounding box center [94, 552] width 172 height 43
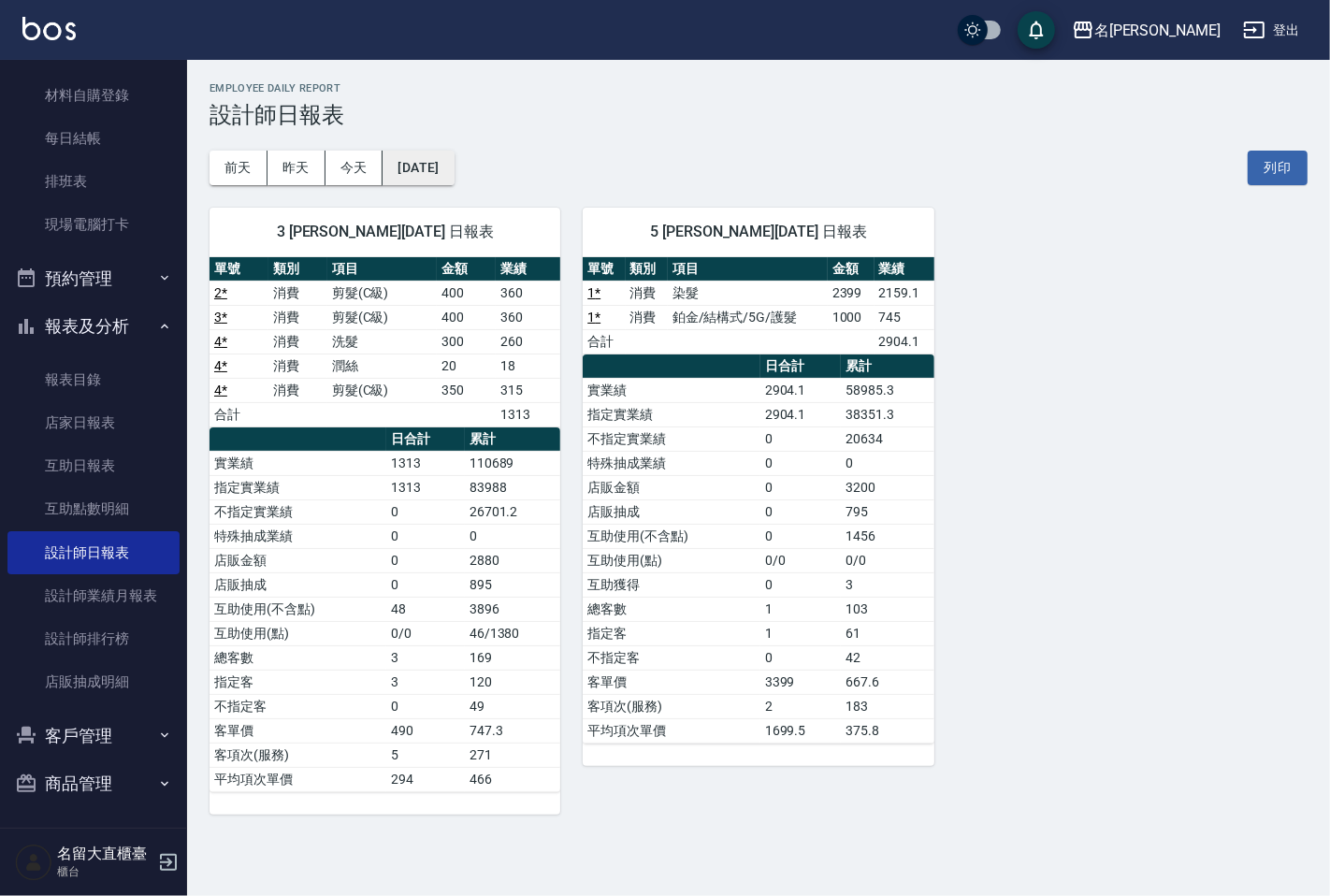
click at [450, 169] on button "[DATE]" at bounding box center [418, 168] width 72 height 34
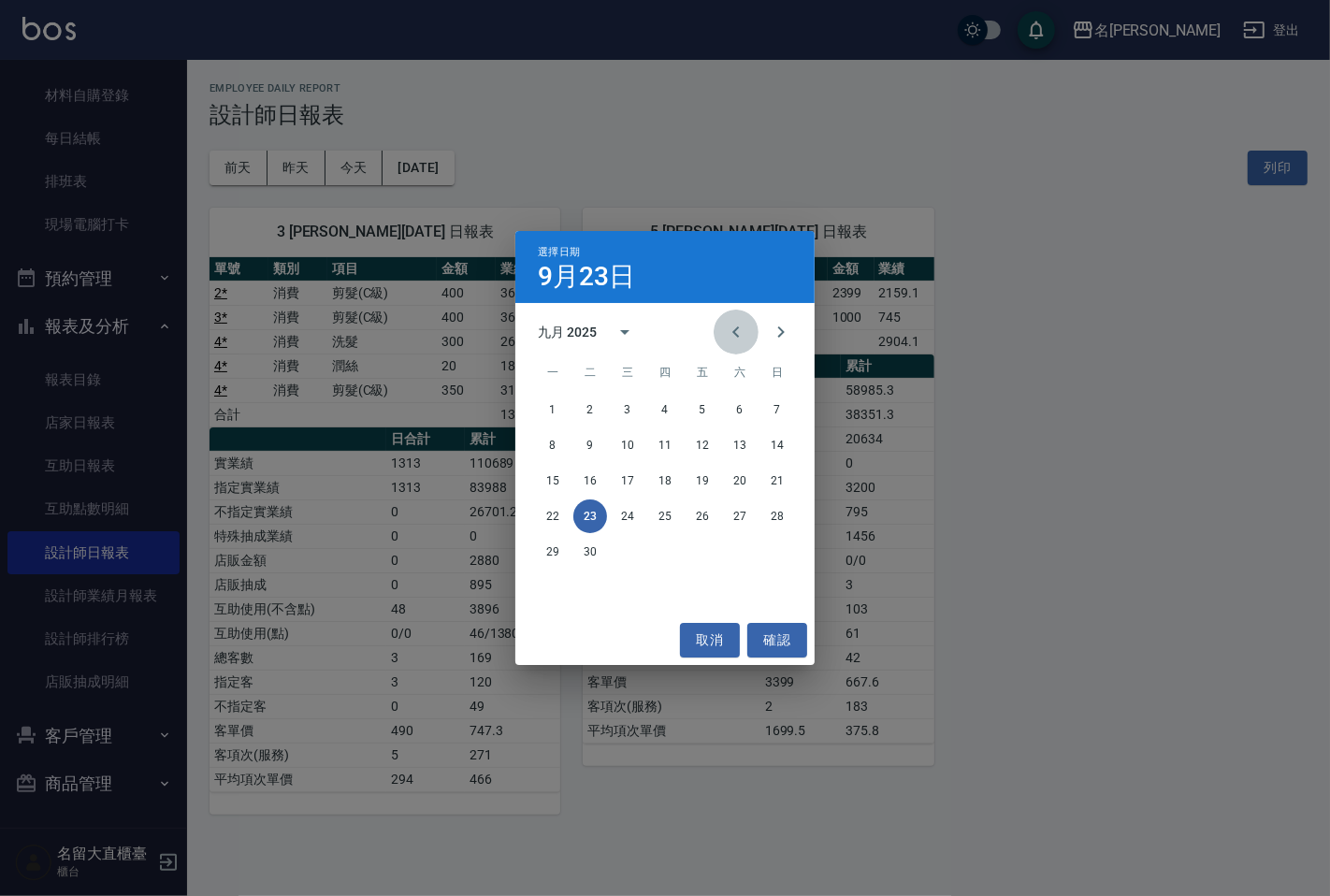
click at [723, 321] on button "Previous month" at bounding box center [736, 332] width 45 height 45
click at [736, 512] on button "23" at bounding box center [739, 516] width 33 height 33
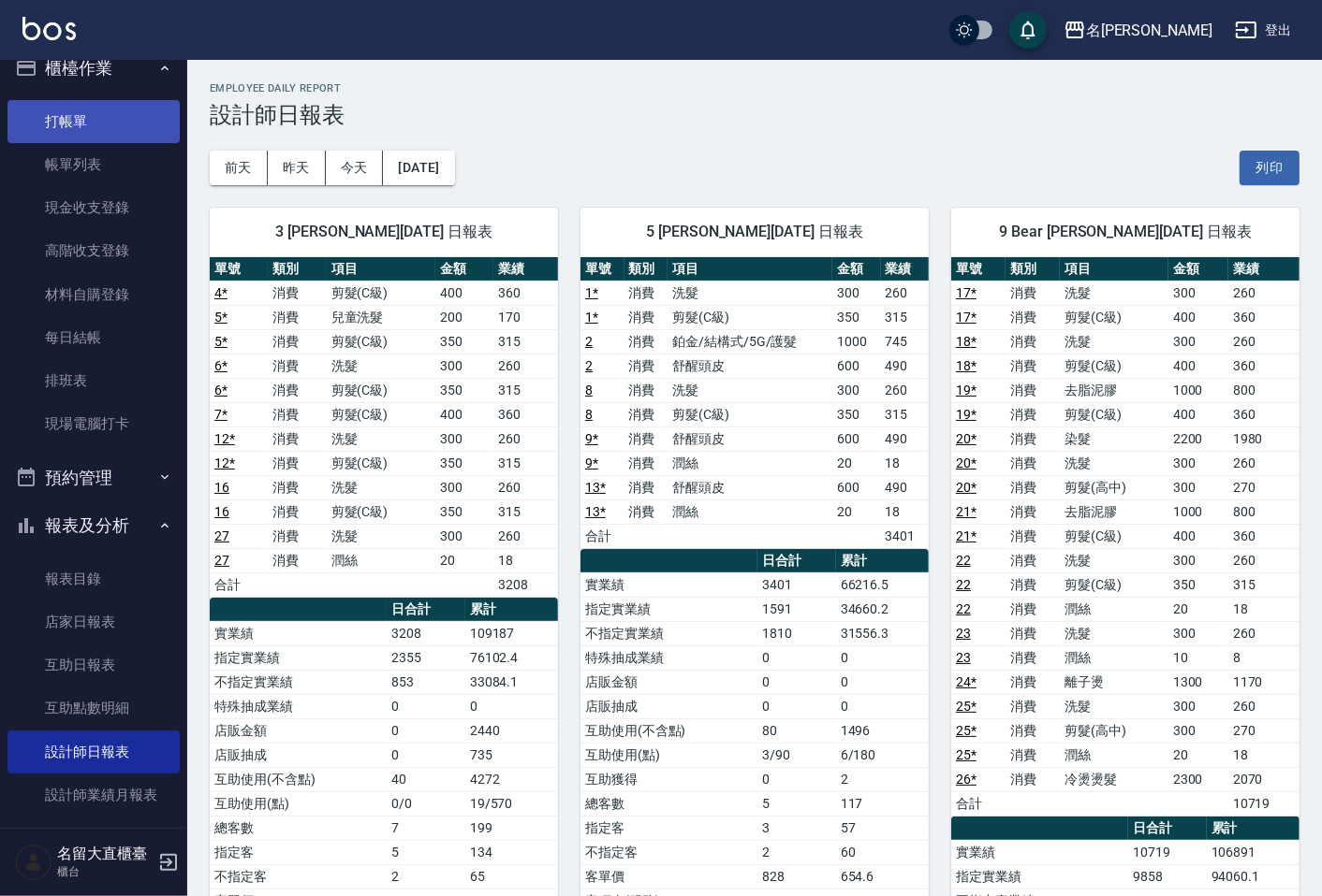
scroll to position [15, 0]
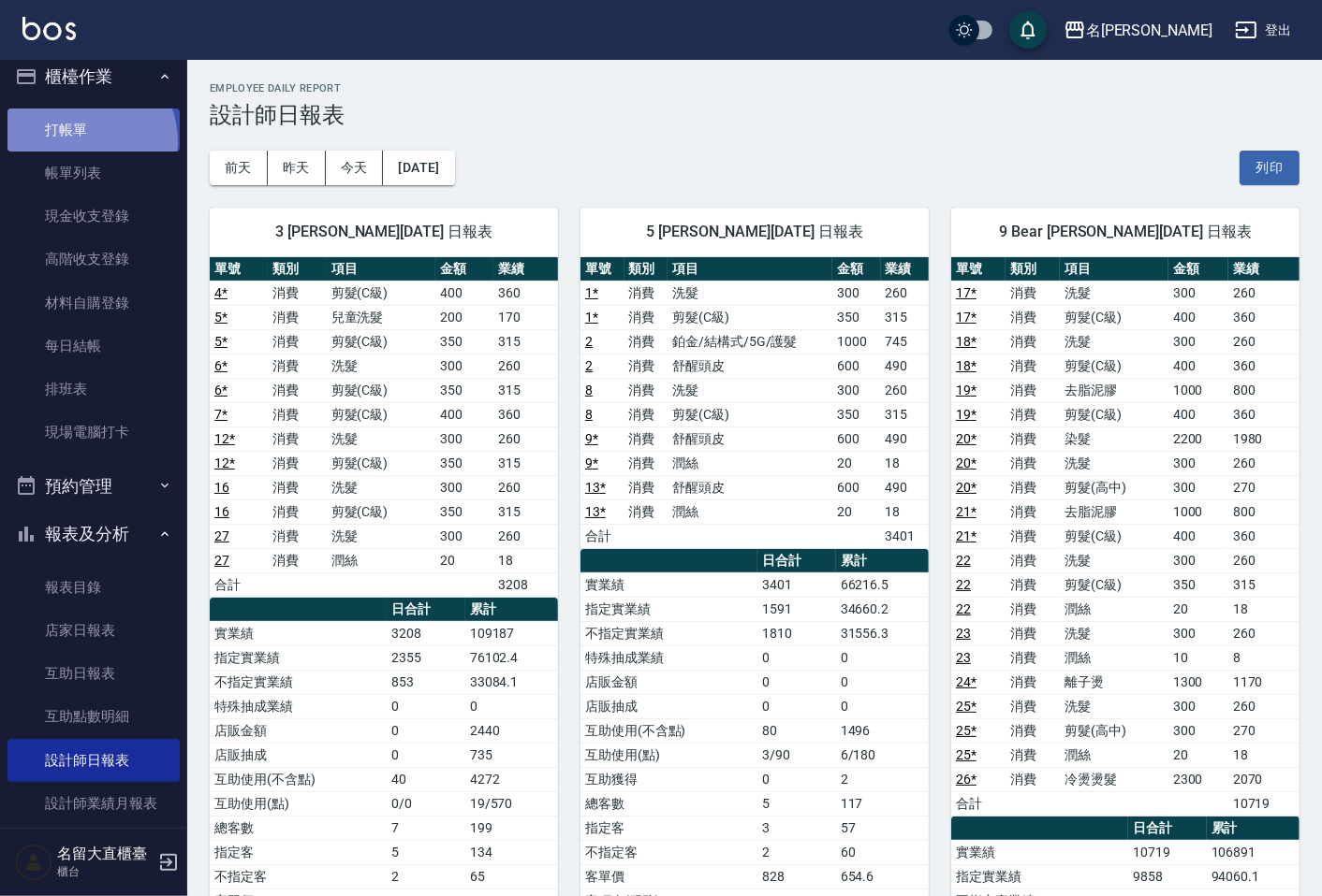
click at [77, 141] on link "打帳單" at bounding box center [94, 130] width 172 height 43
